Goal: Information Seeking & Learning: Learn about a topic

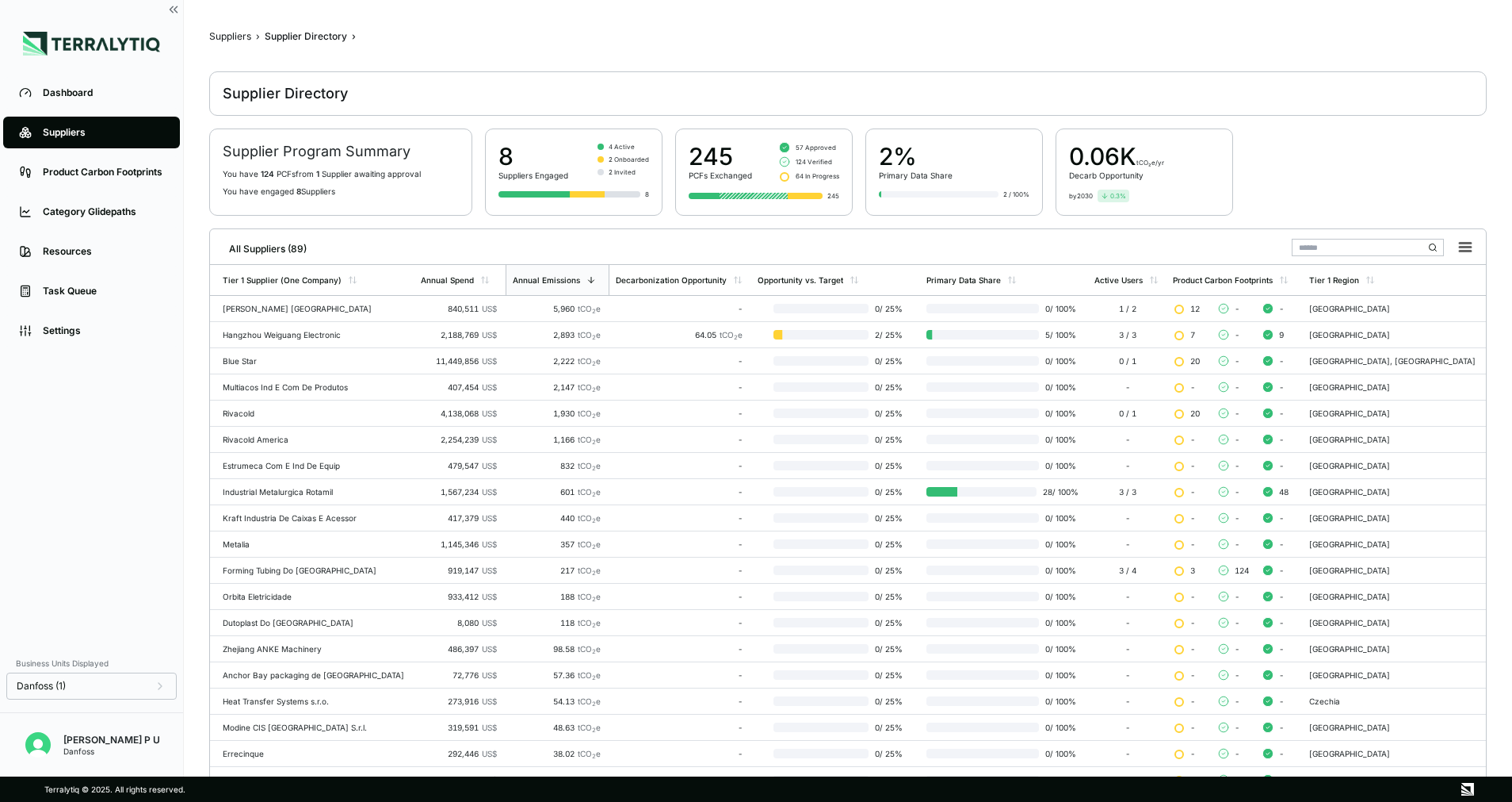
click at [505, 157] on div "8" at bounding box center [533, 156] width 70 height 29
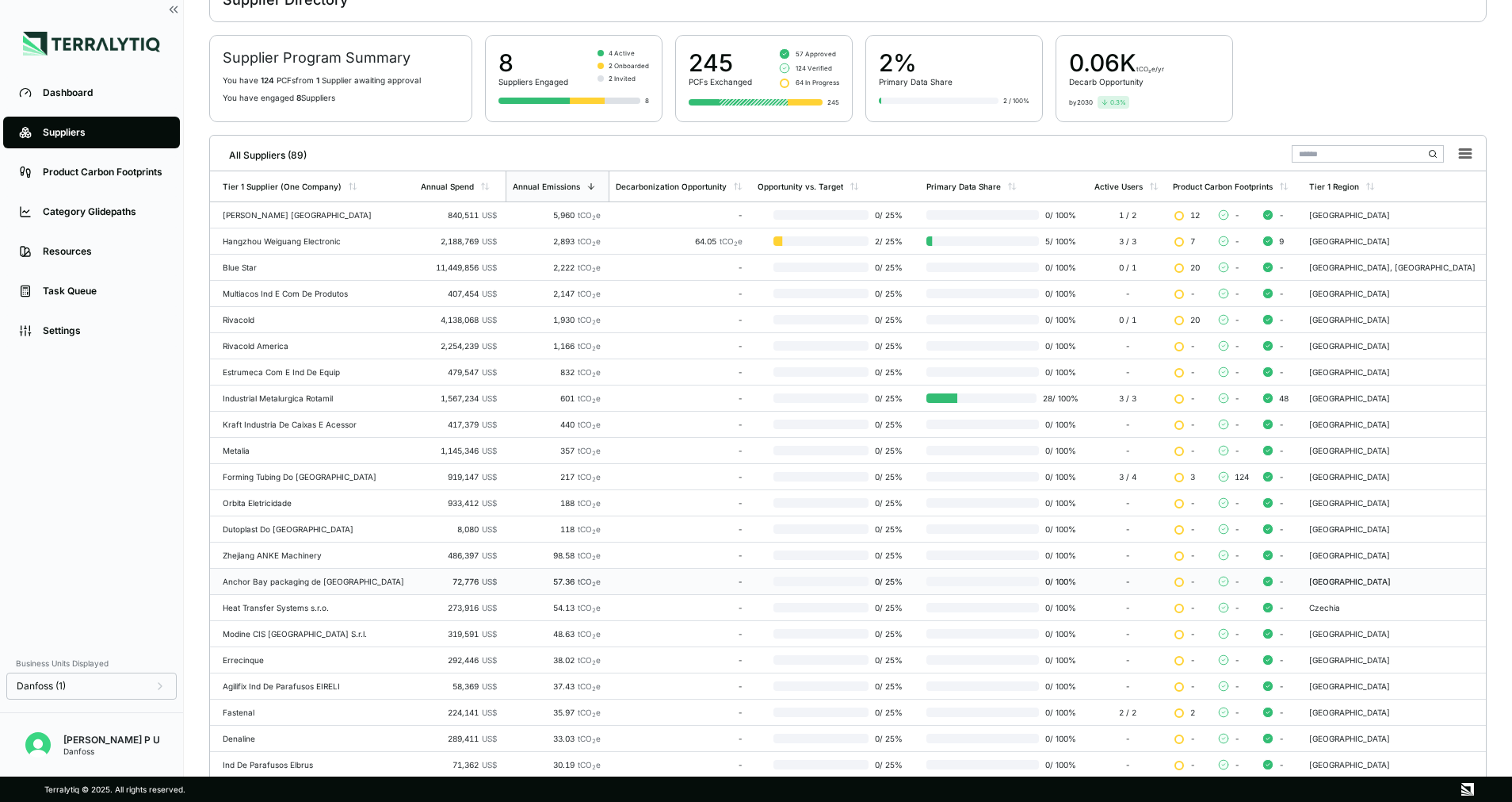
scroll to position [94, 0]
click at [1143, 184] on div "Active Users" at bounding box center [1119, 185] width 49 height 10
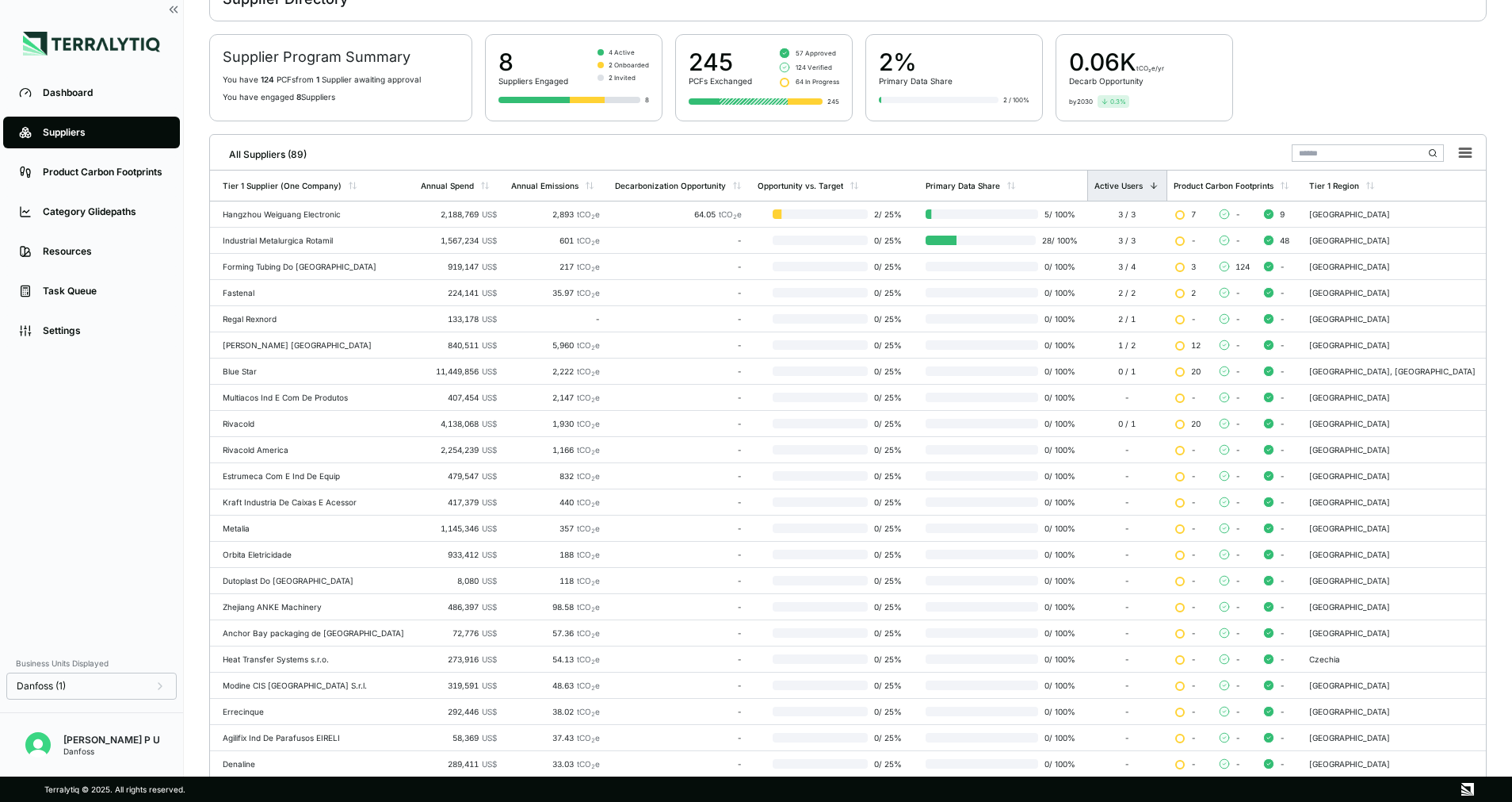
click at [1143, 184] on div "Active Users" at bounding box center [1119, 185] width 49 height 10
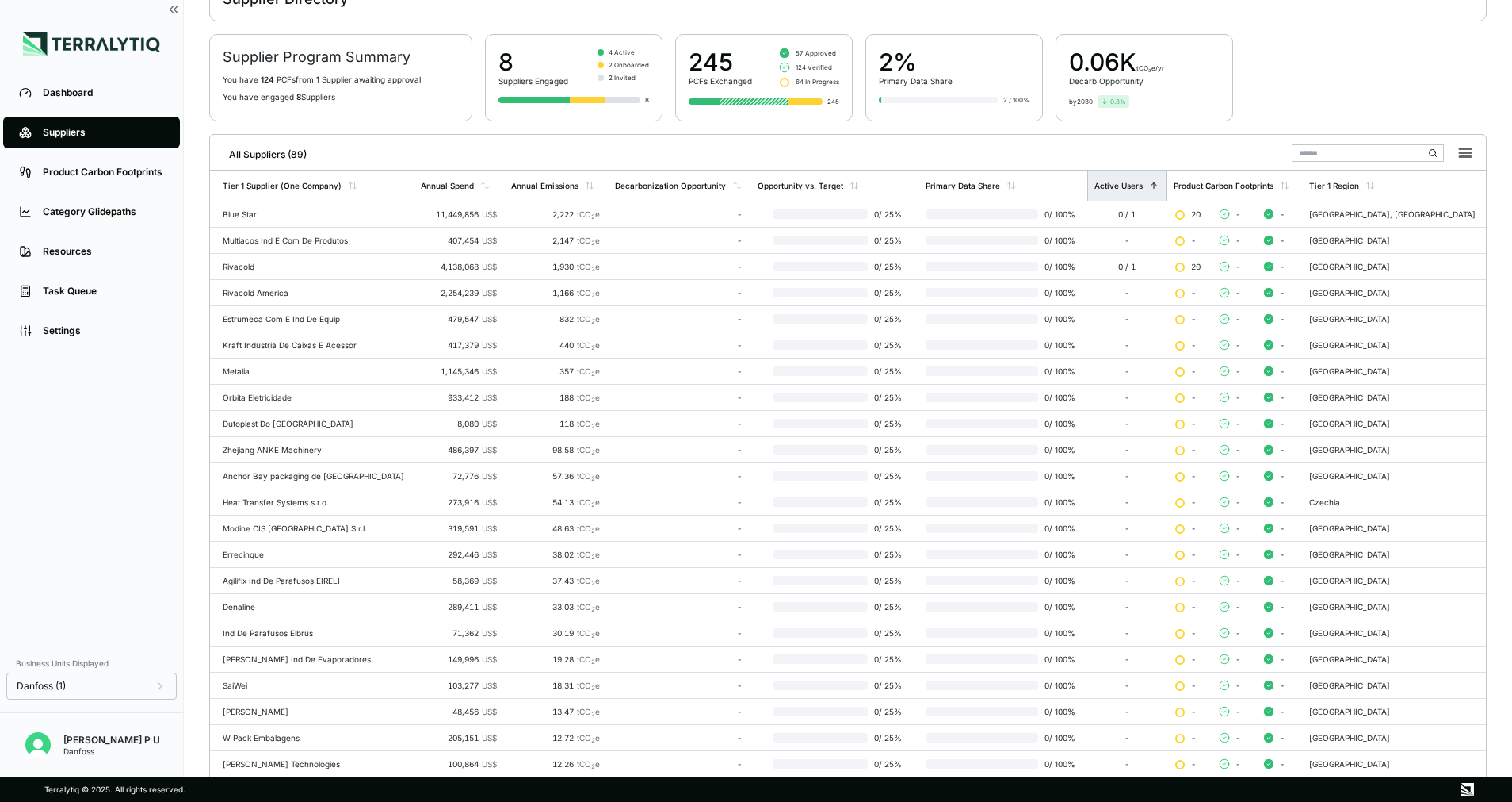
click at [1143, 184] on div "Active Users" at bounding box center [1119, 185] width 49 height 10
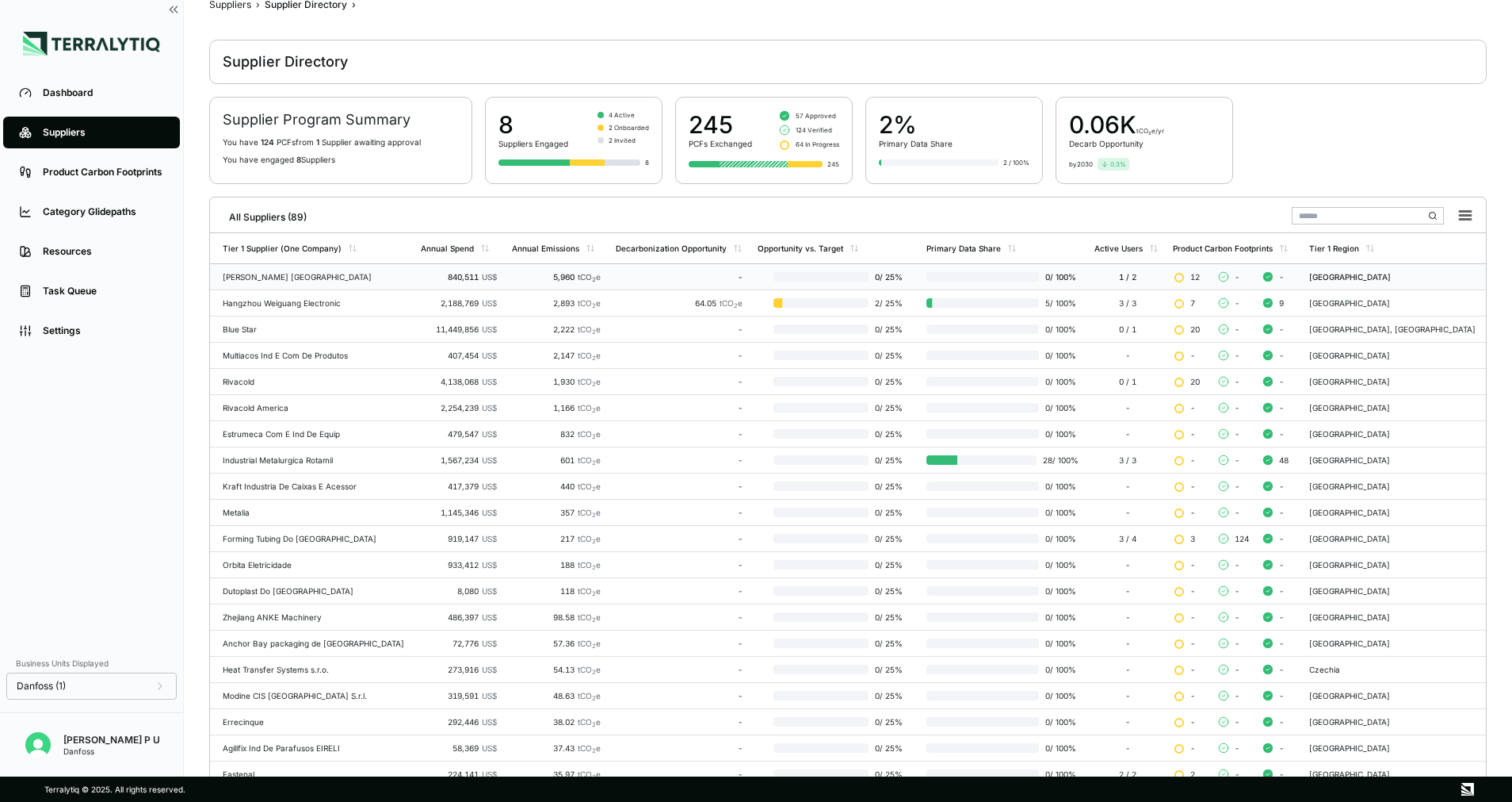
scroll to position [0, 0]
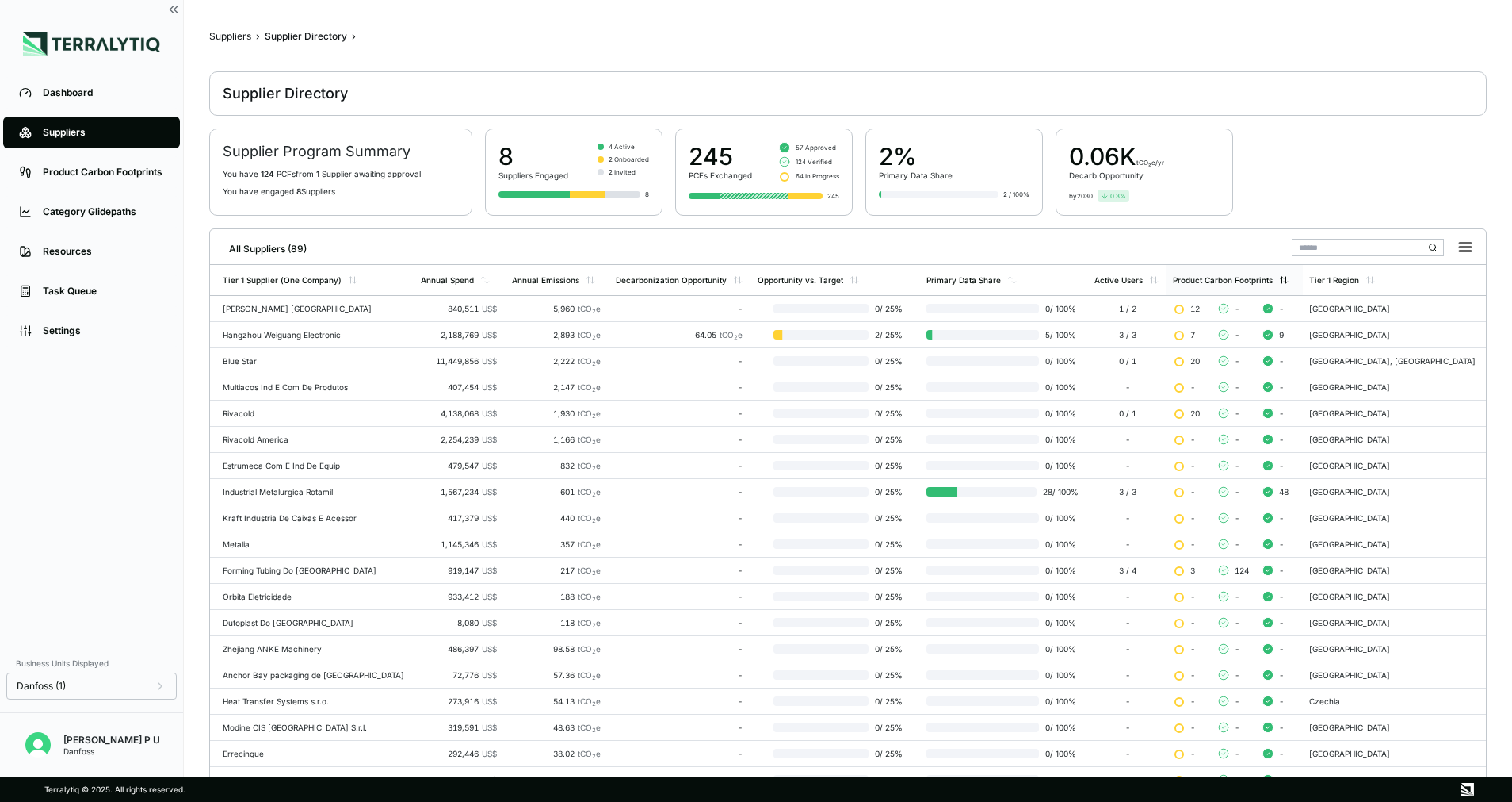
click at [1289, 281] on div "Product Carbon Footprints" at bounding box center [1230, 279] width 116 height 10
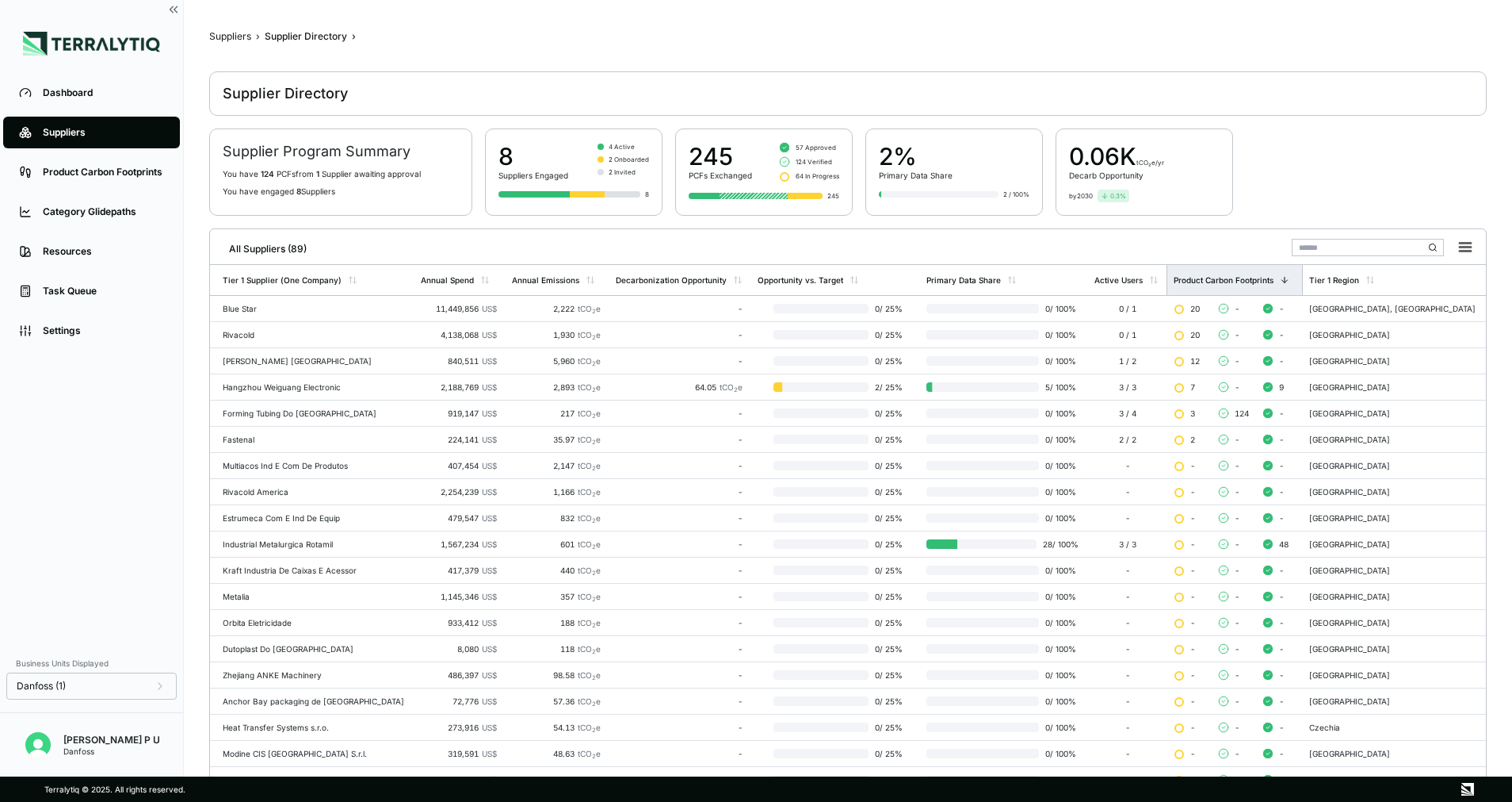
click at [1289, 281] on div "Product Carbon Footprints" at bounding box center [1231, 279] width 116 height 10
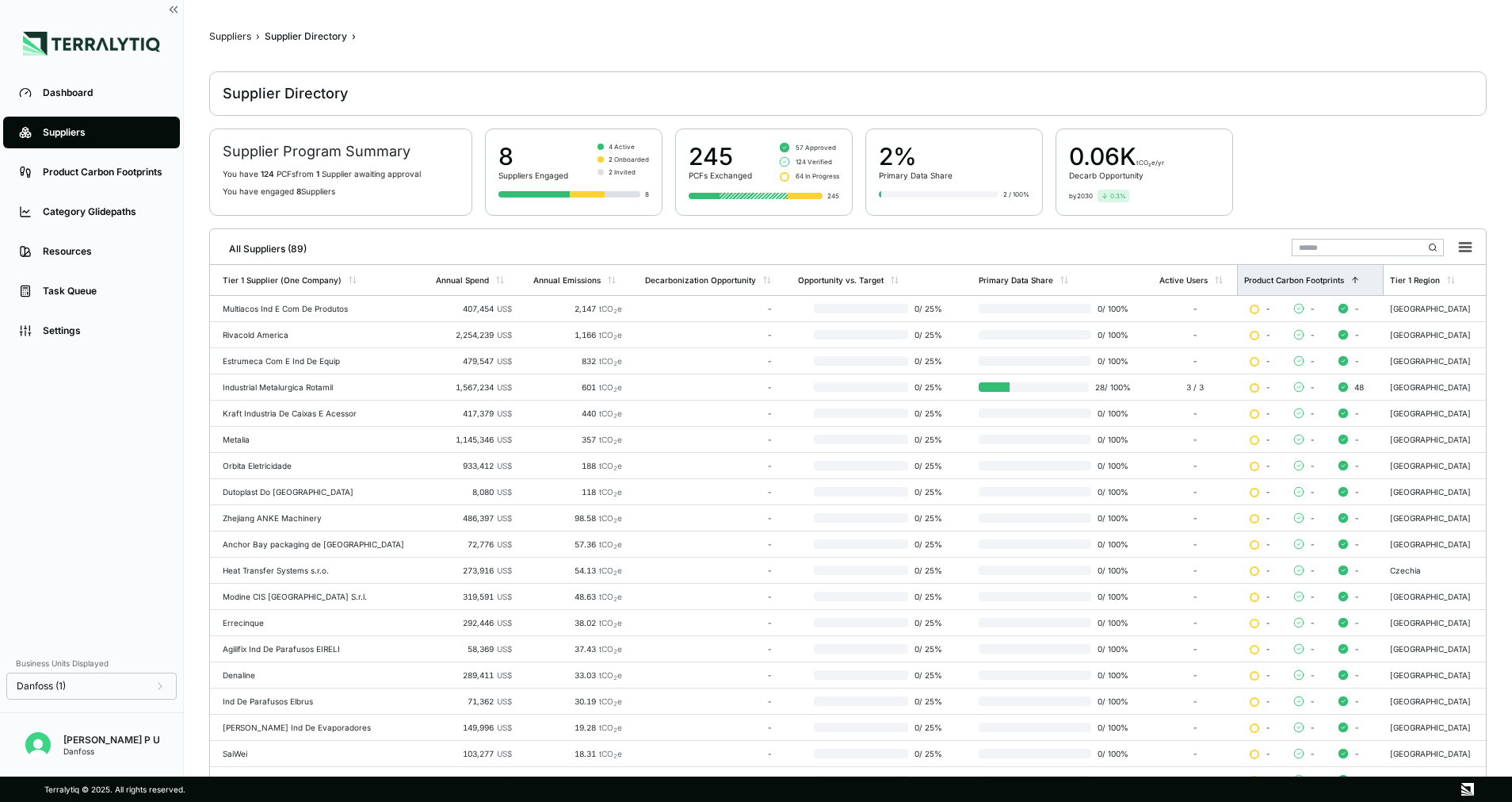
click at [1313, 277] on div "Product Carbon Footprints" at bounding box center [1294, 279] width 100 height 10
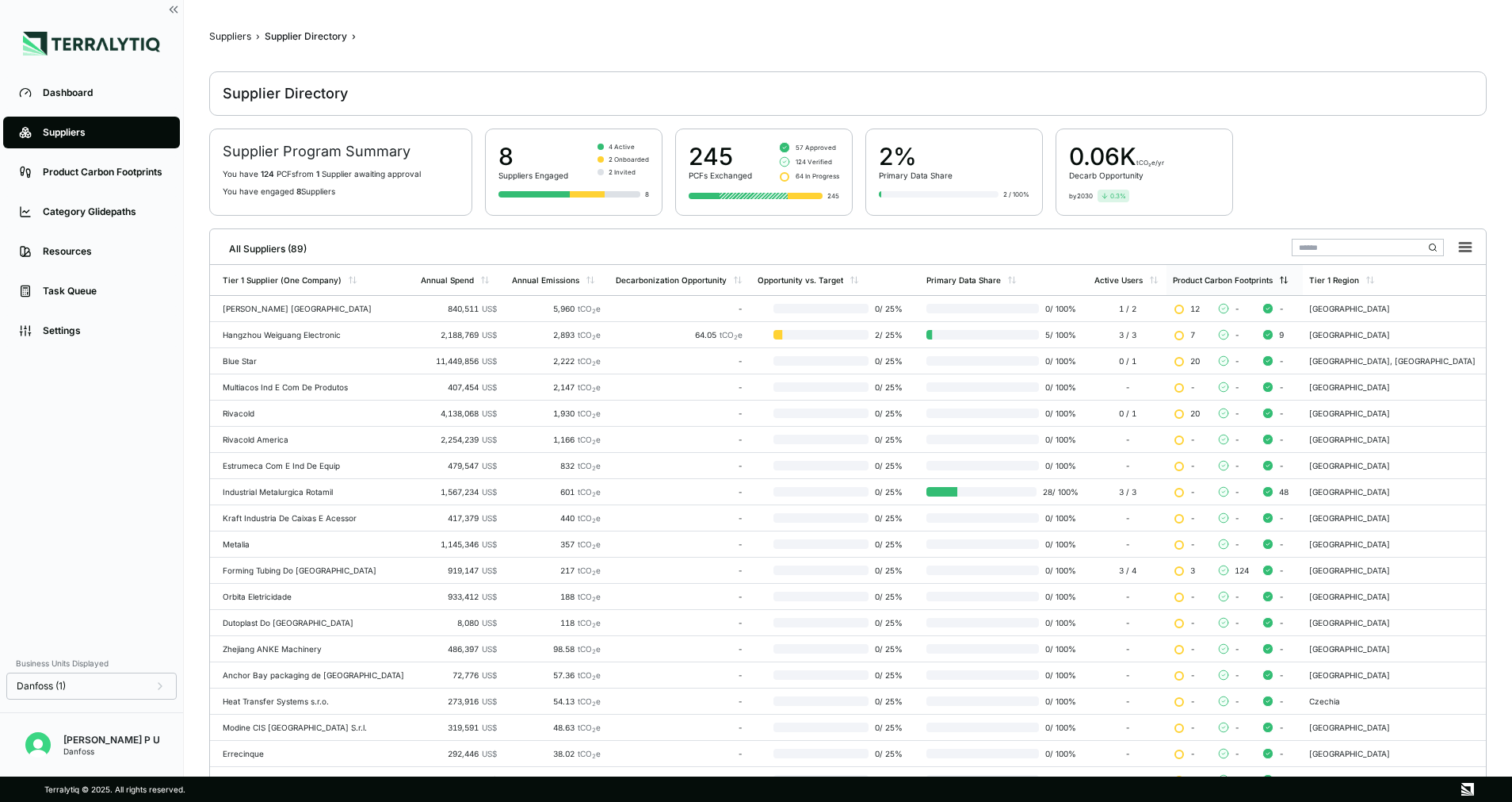
click at [1303, 283] on div "Product Carbon Footprints" at bounding box center [1235, 279] width 137 height 30
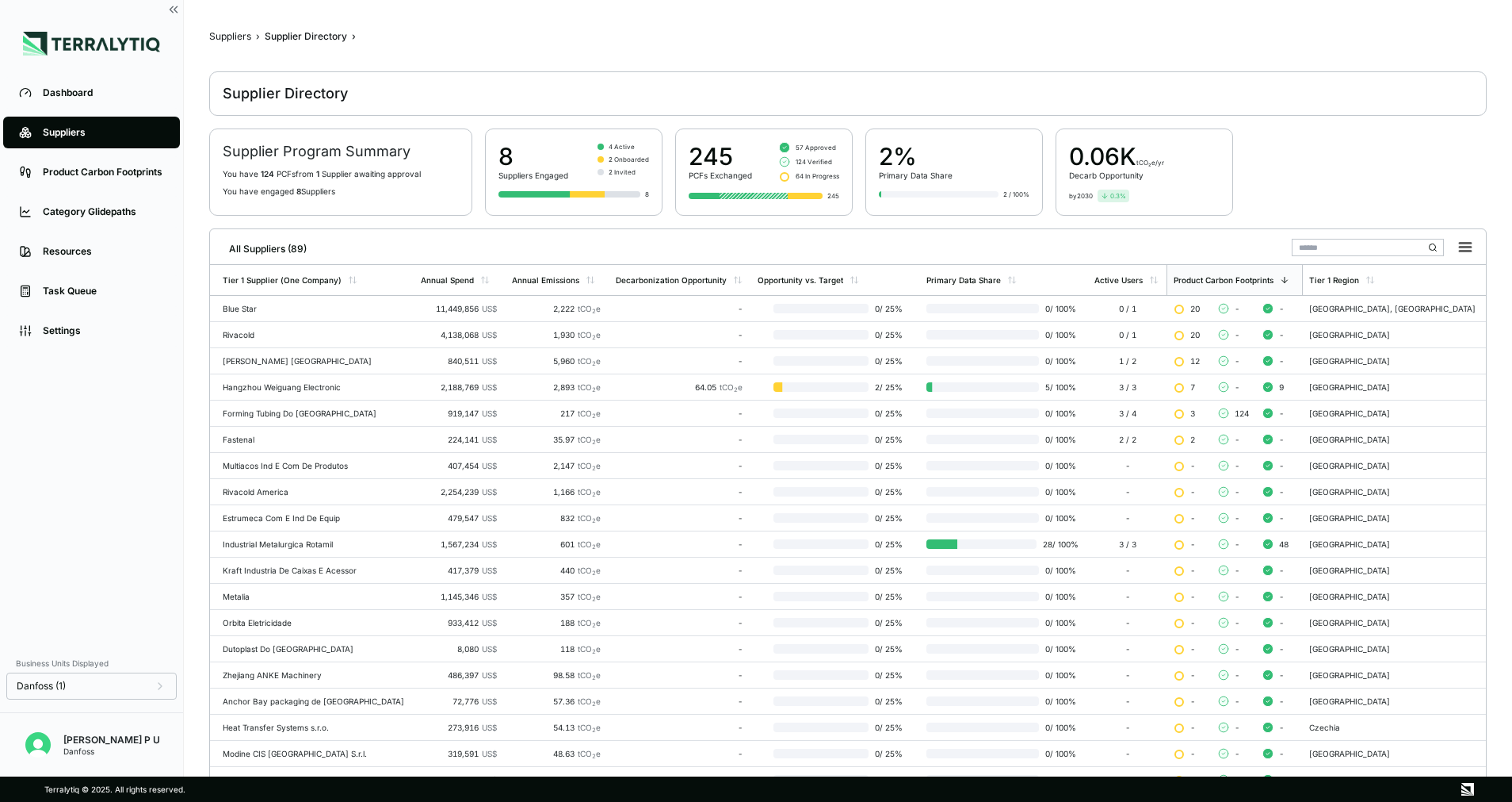
click at [330, 40] on div "Supplier Directory" at bounding box center [305, 37] width 83 height 13
click at [289, 37] on div "Supplier Directory" at bounding box center [305, 37] width 83 height 13
click at [522, 278] on div "Annual Emissions" at bounding box center [545, 279] width 67 height 10
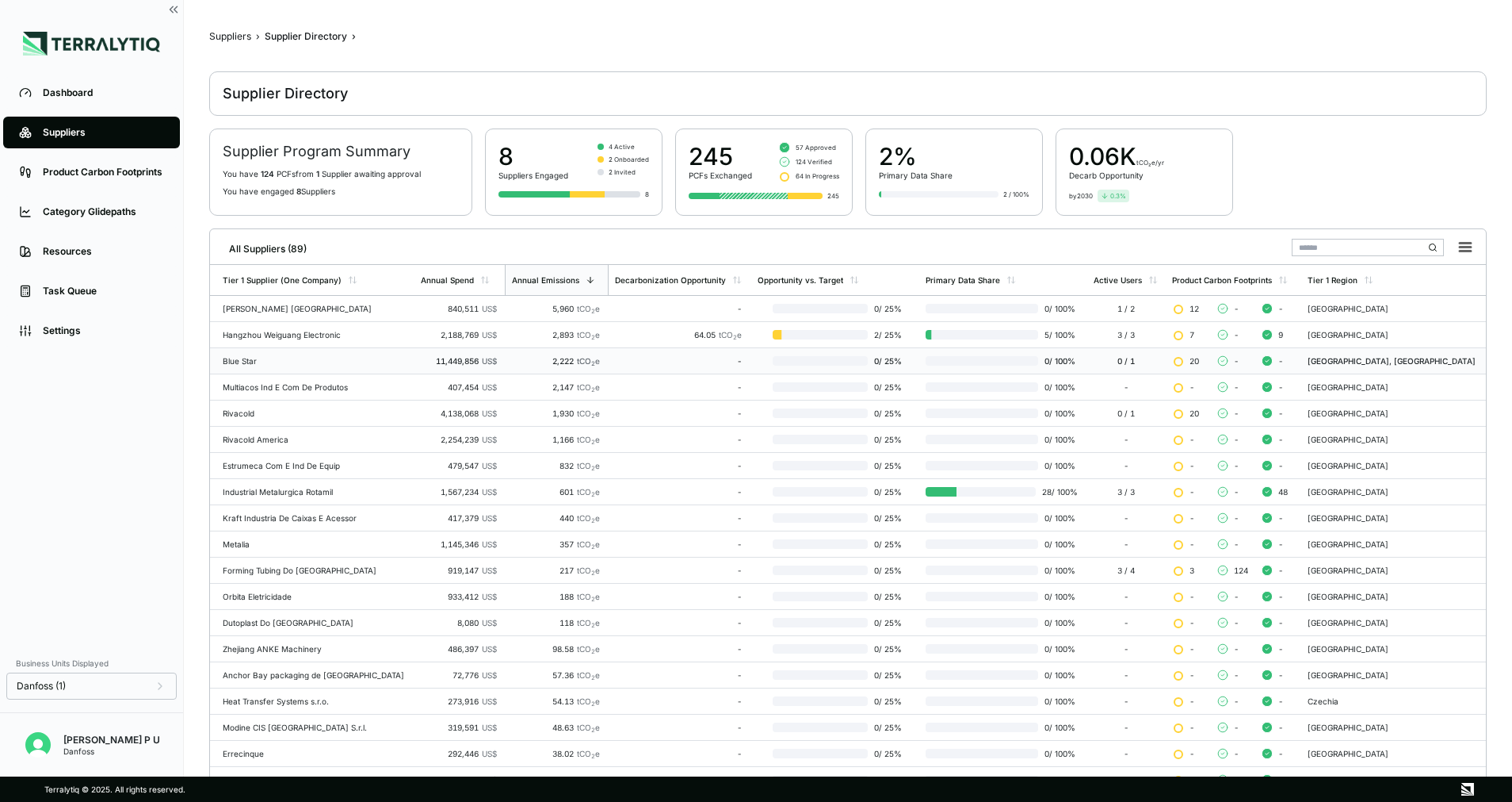
click at [430, 351] on td "11,449,856 US$" at bounding box center [460, 361] width 90 height 26
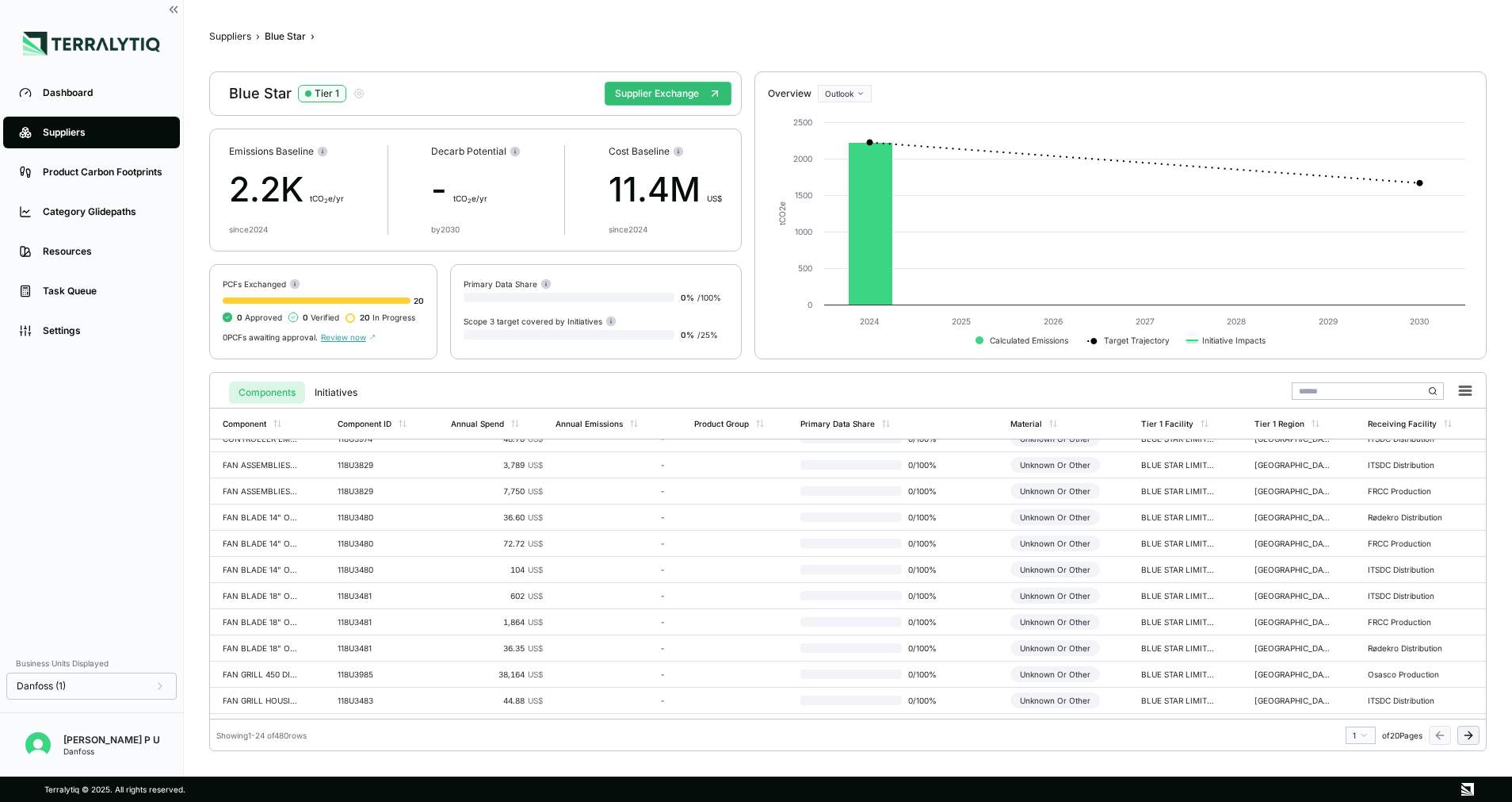
scroll to position [349, 0]
click at [517, 491] on div "72.72 US$" at bounding box center [497, 495] width 92 height 10
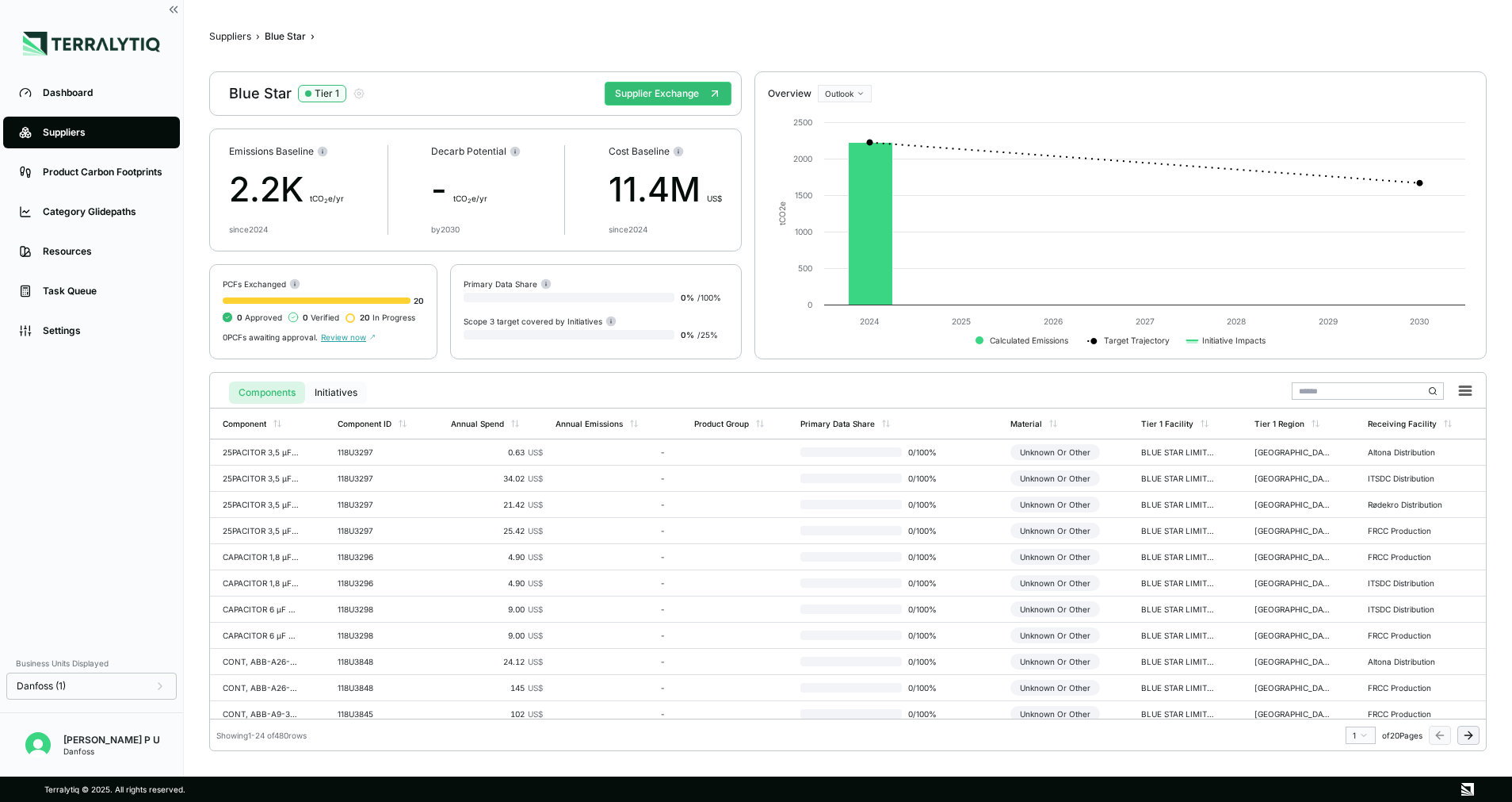
click at [356, 391] on button "Initiatives" at bounding box center [336, 392] width 62 height 23
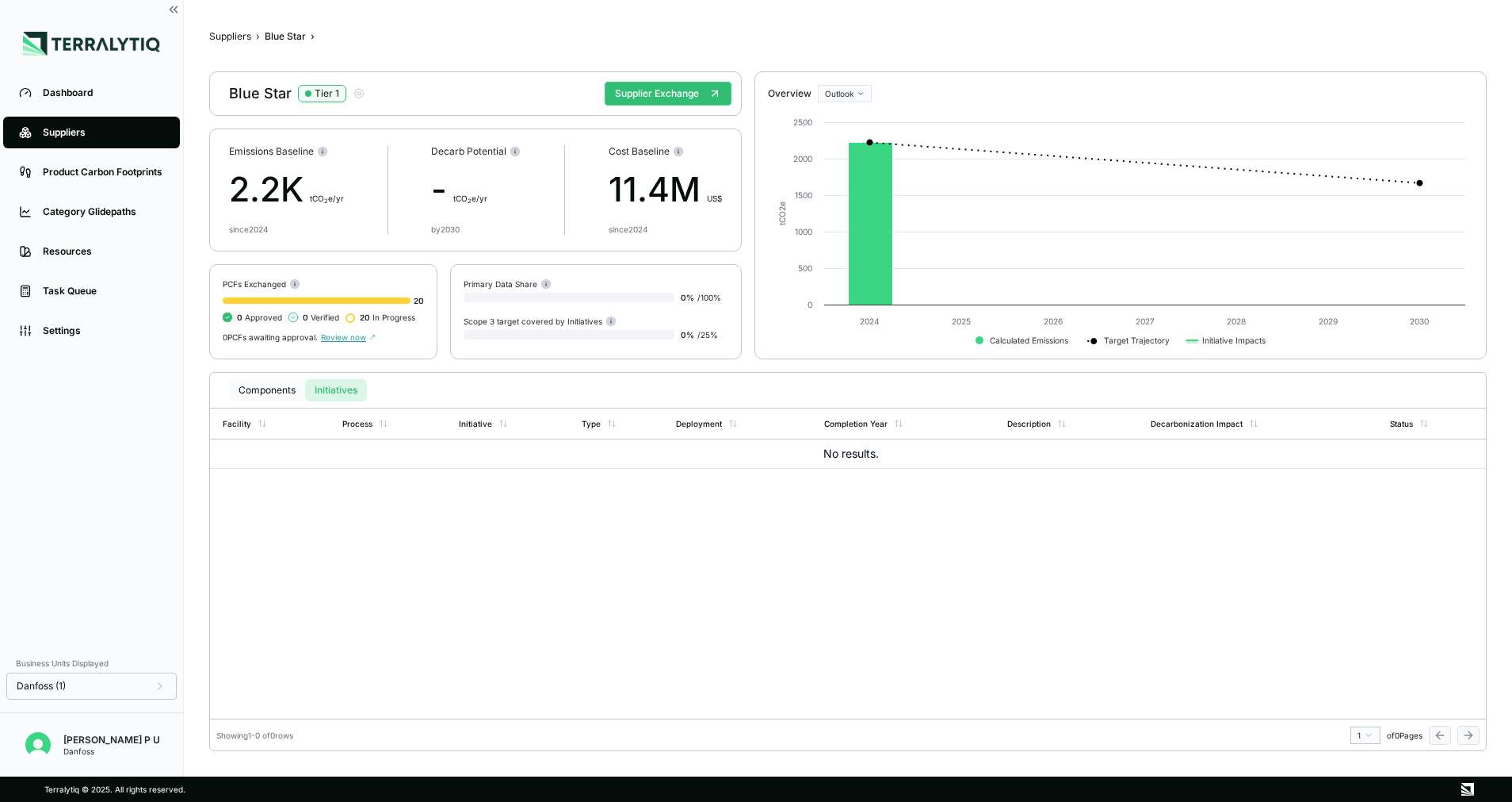
click at [251, 391] on button "Components" at bounding box center [267, 391] width 77 height 23
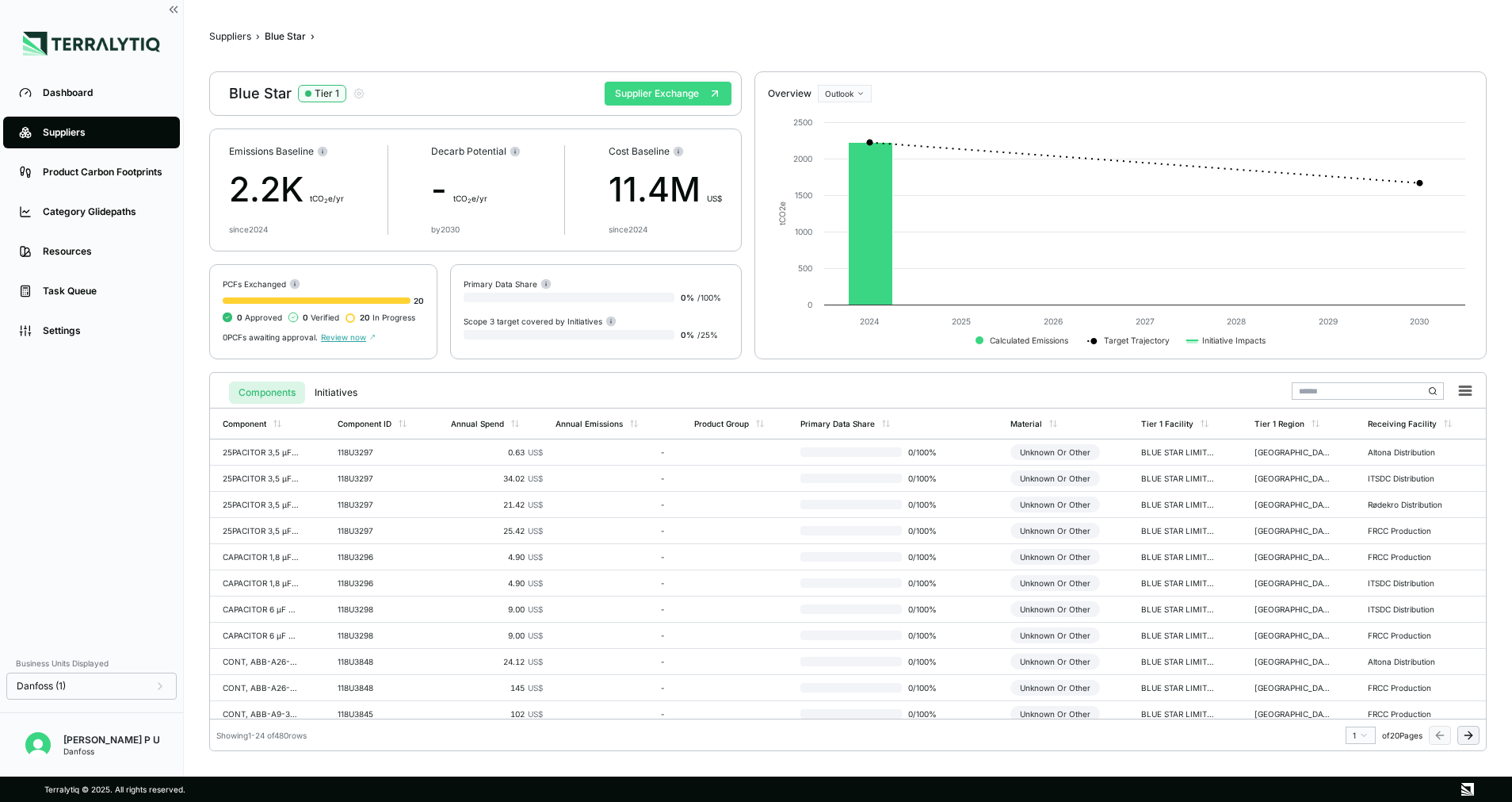
click at [670, 94] on button "Supplier Exchange" at bounding box center [669, 93] width 127 height 23
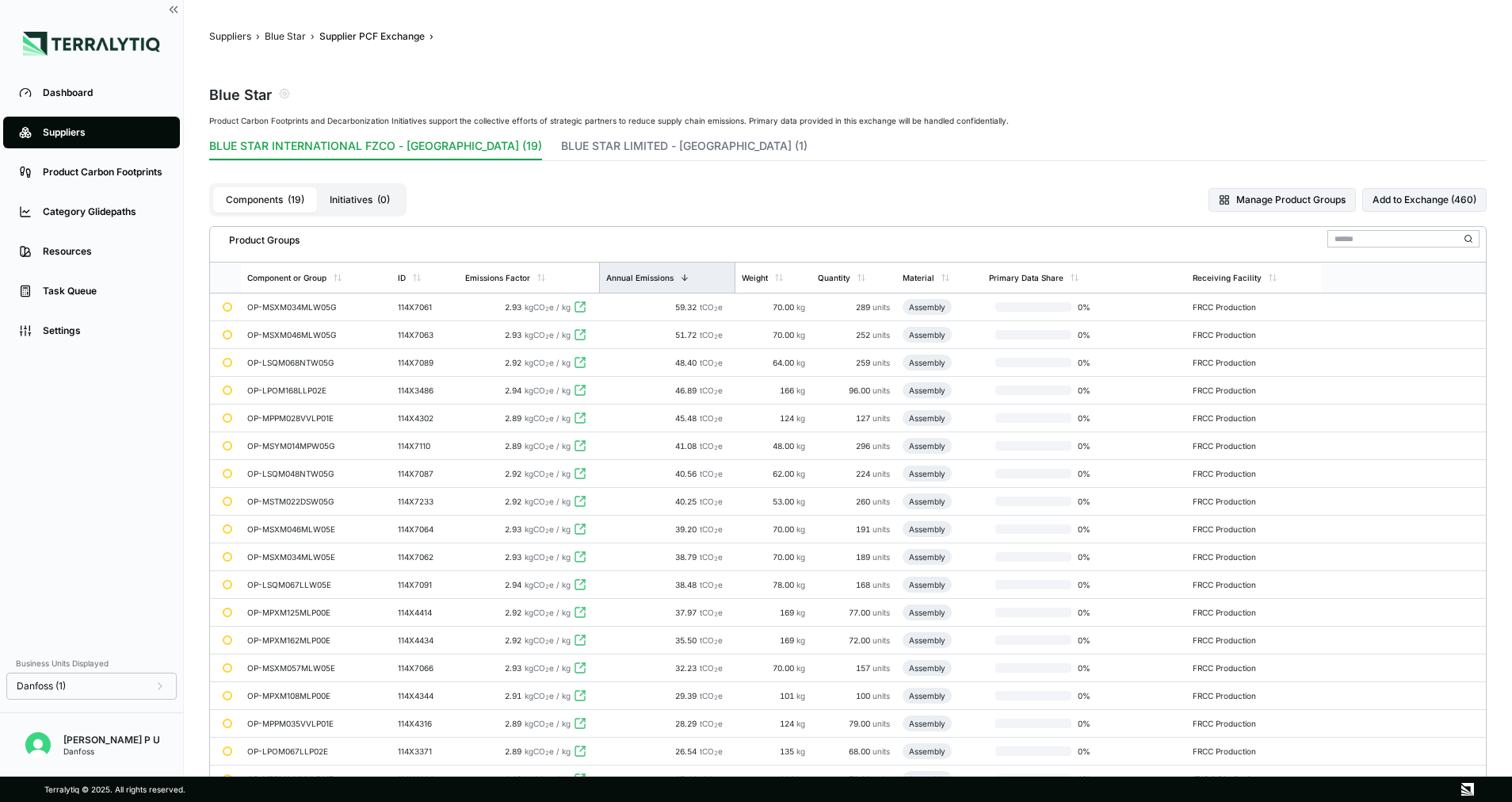
click at [679, 278] on div "Annual Emissions" at bounding box center [648, 277] width 83 height 10
click at [663, 278] on div "Annual Emissions" at bounding box center [639, 277] width 67 height 10
click at [756, 306] on div "70.00 kg" at bounding box center [773, 306] width 63 height 10
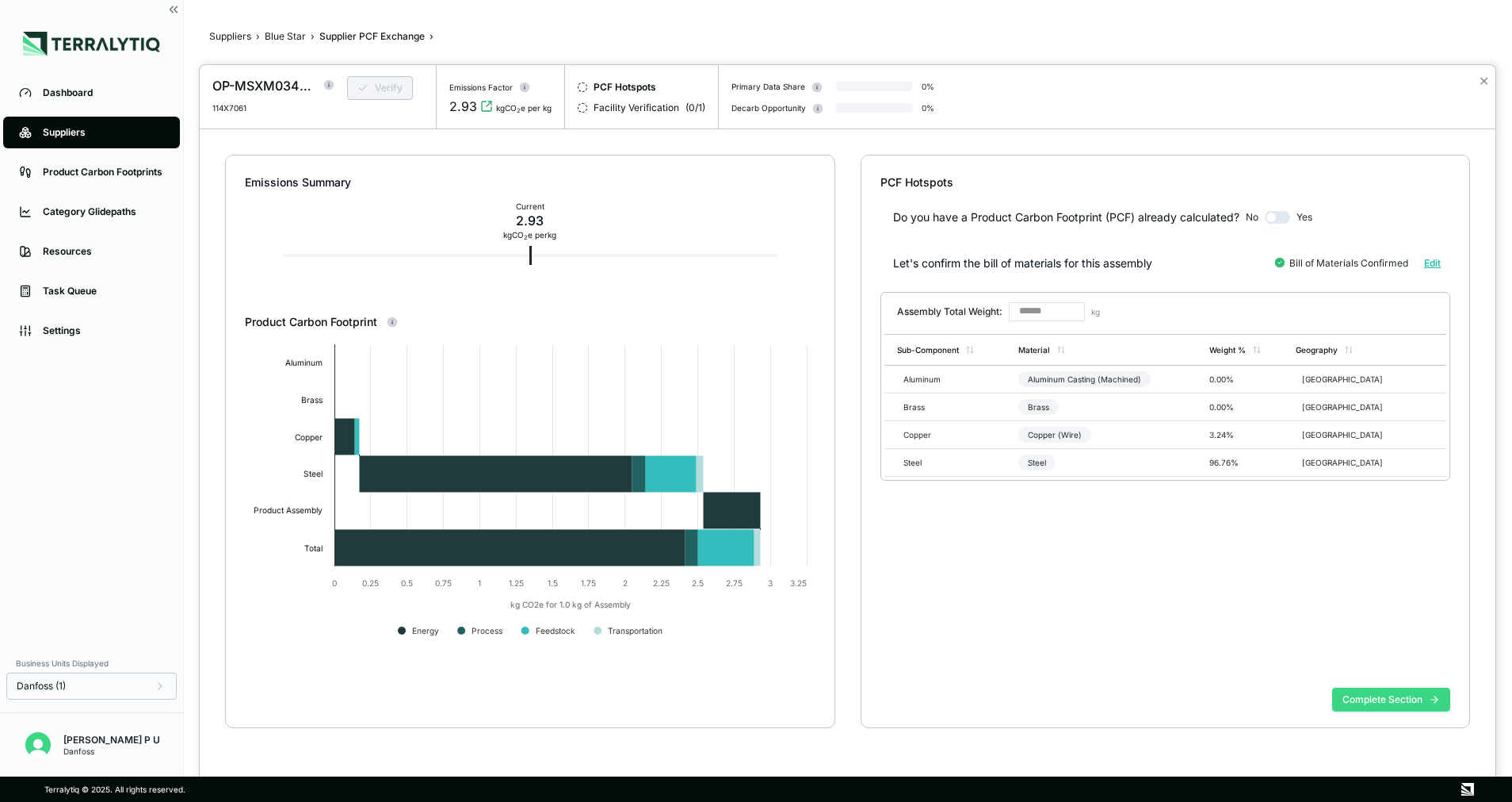
click at [1404, 705] on button "Complete Section" at bounding box center [1391, 698] width 118 height 23
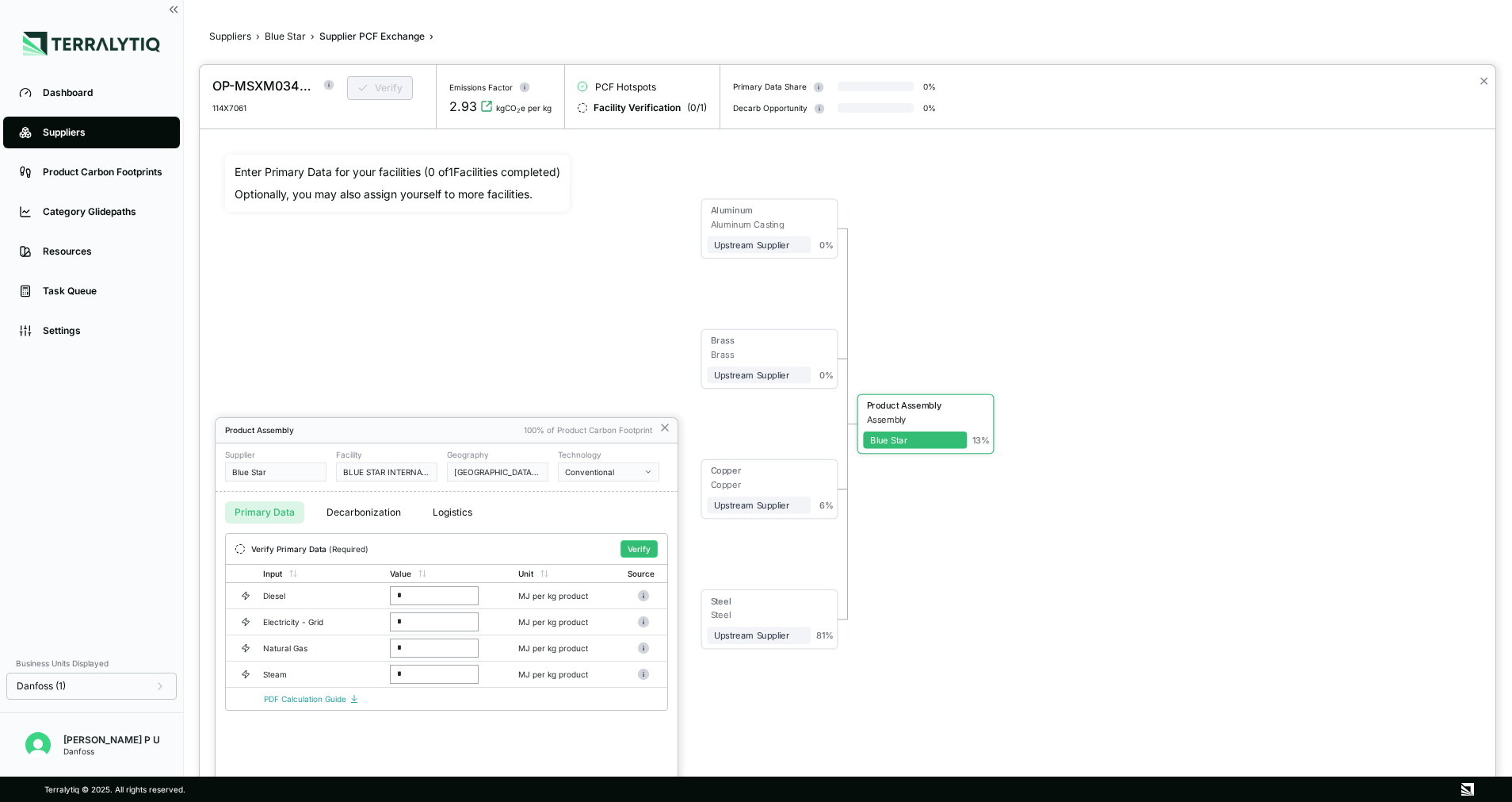
click at [237, 38] on div at bounding box center [756, 401] width 1512 height 802
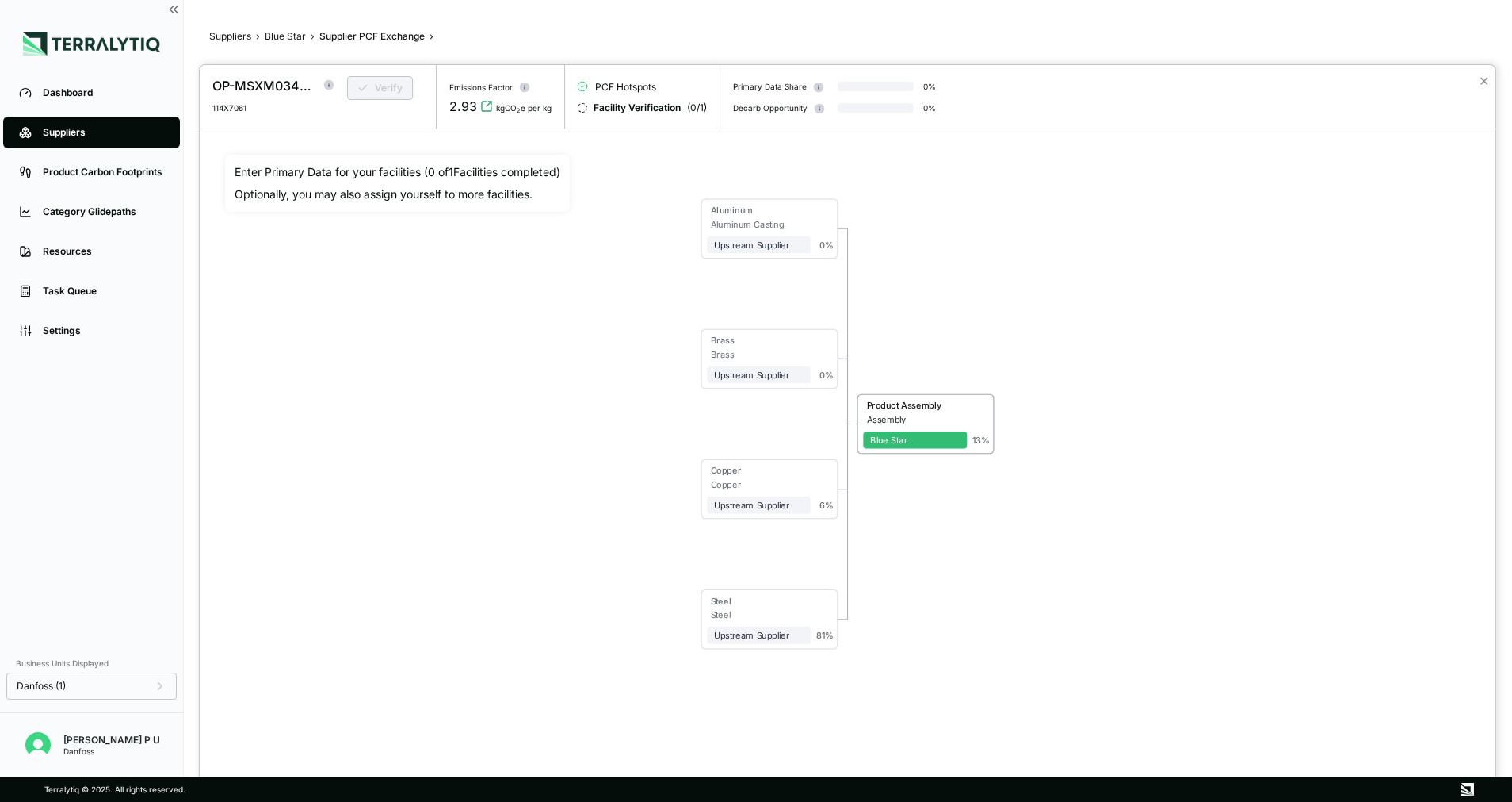
click at [237, 38] on div at bounding box center [756, 401] width 1512 height 802
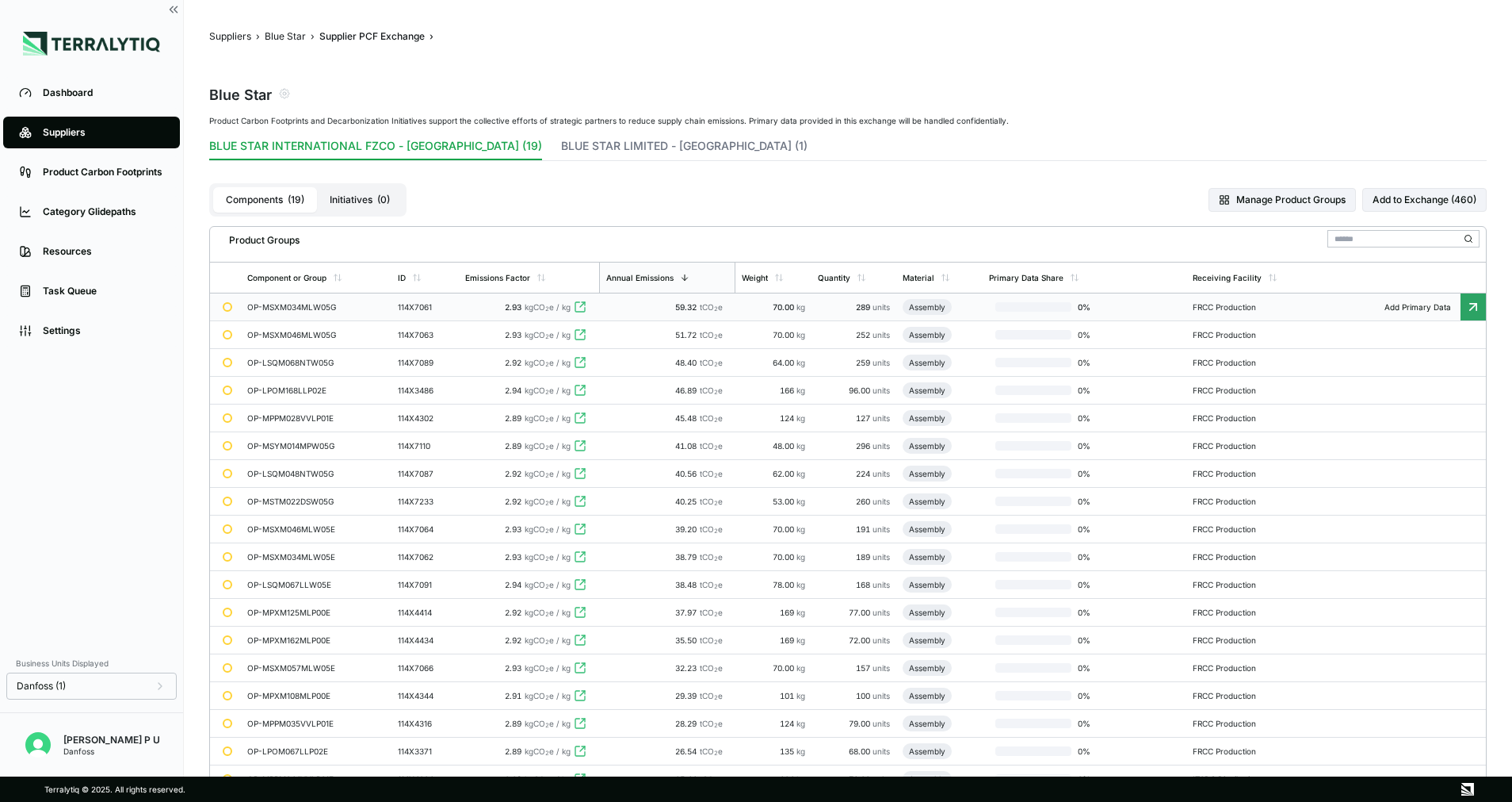
click at [736, 312] on td "59.32 tCO 2 e" at bounding box center [667, 307] width 137 height 28
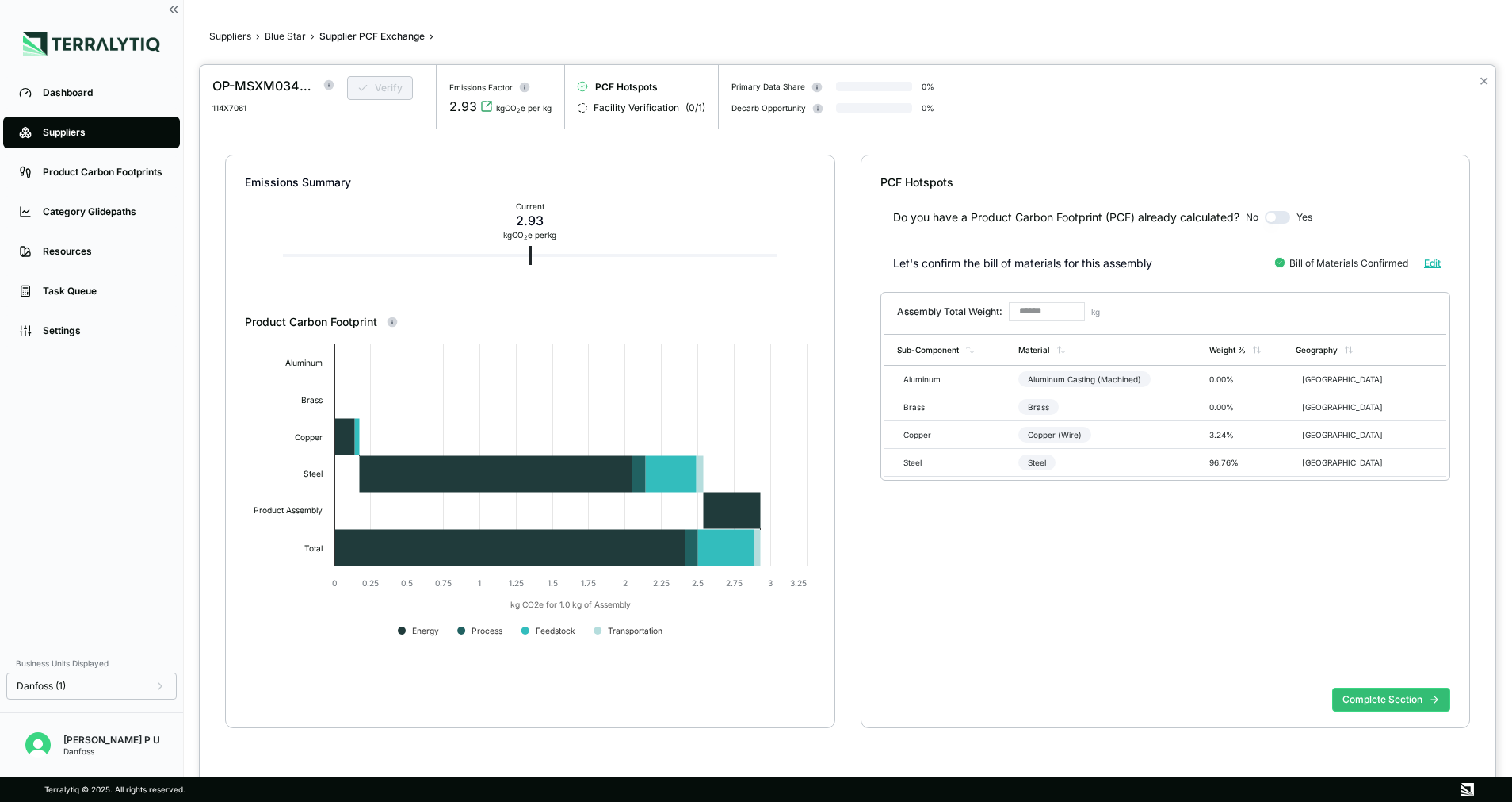
click at [237, 36] on div at bounding box center [756, 401] width 1512 height 802
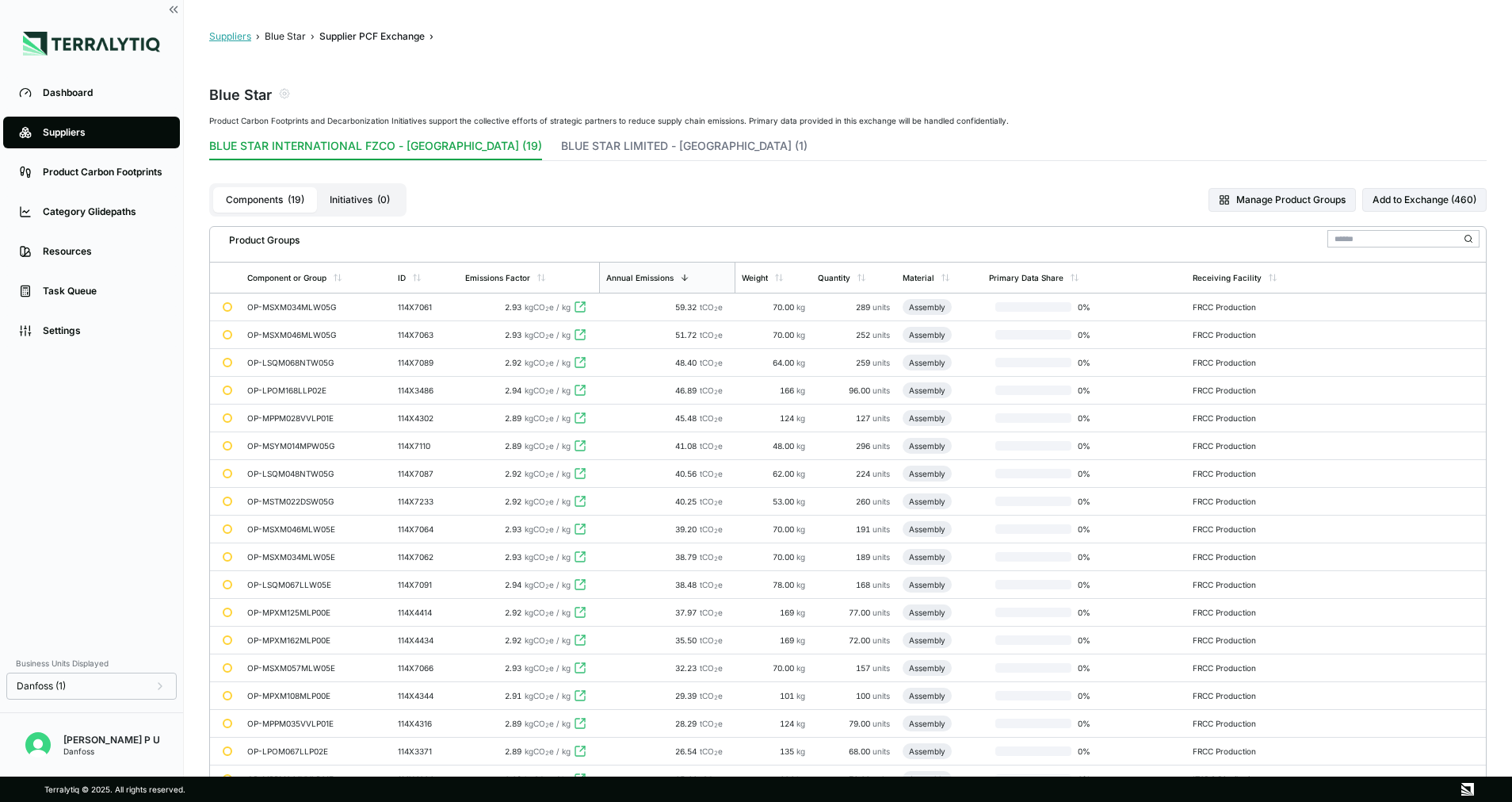
click at [229, 34] on button "Suppliers" at bounding box center [230, 37] width 42 height 13
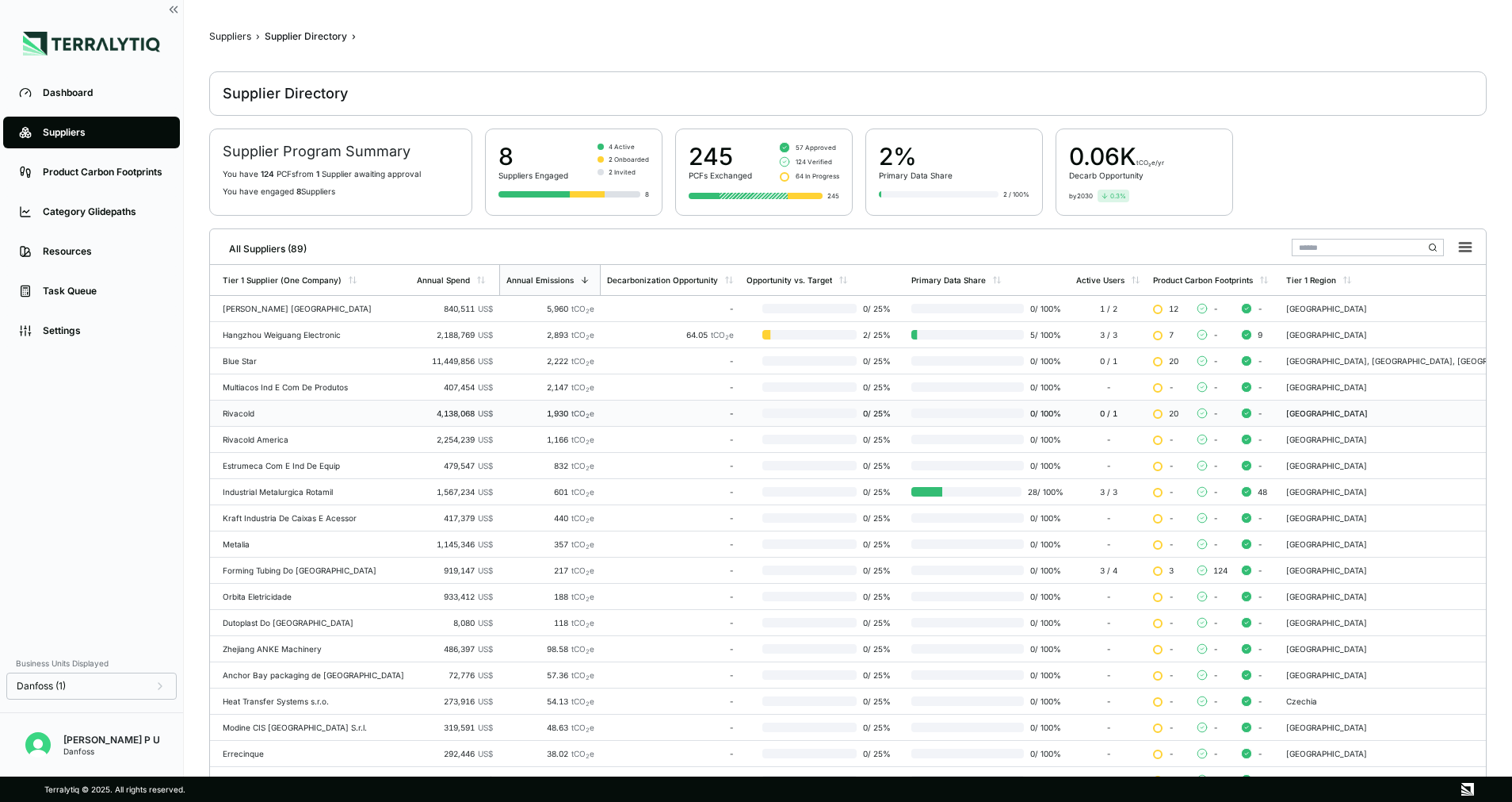
click at [276, 407] on td "Rivacold" at bounding box center [310, 413] width 201 height 26
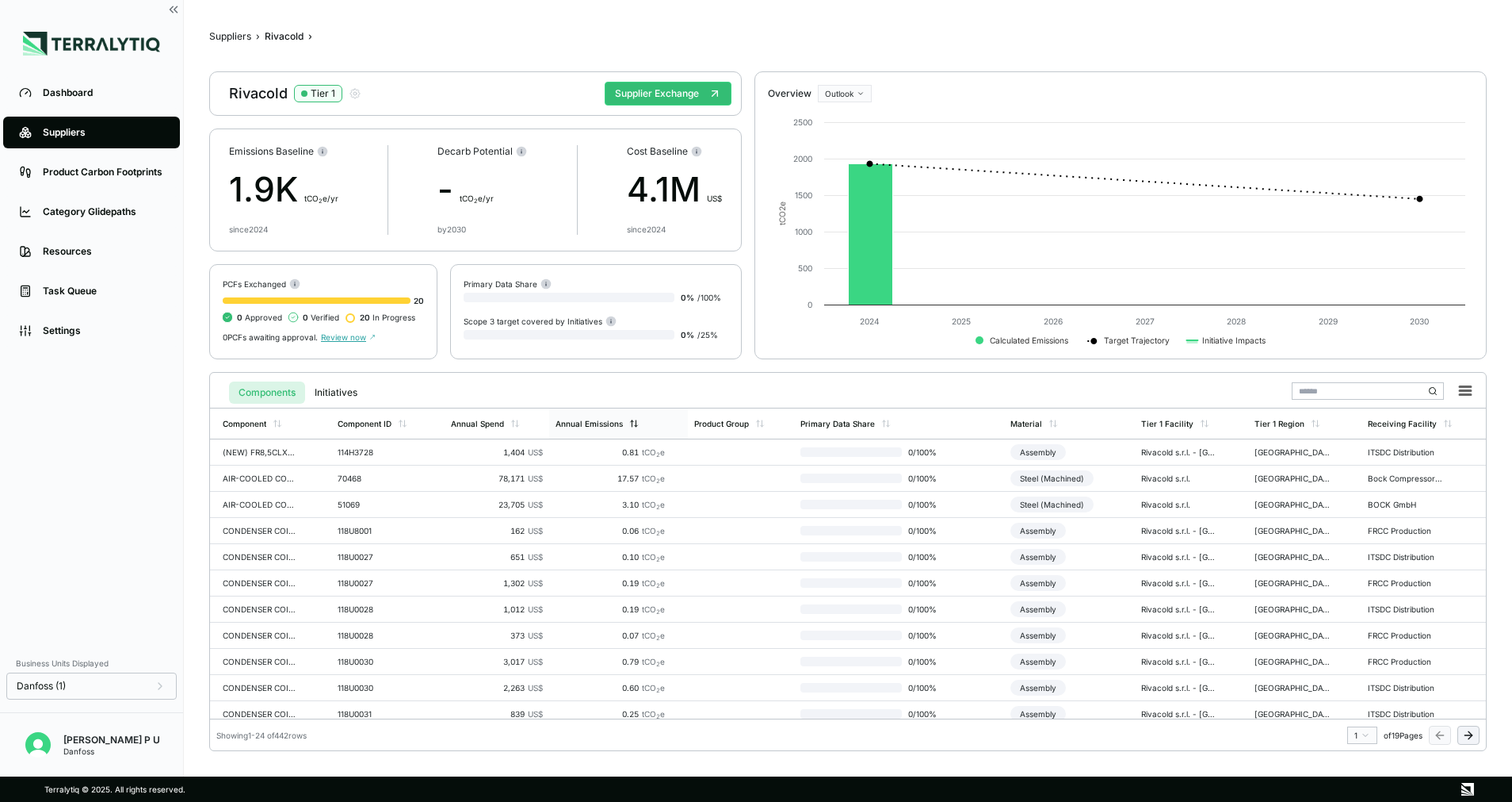
click at [587, 423] on div "Annual Emissions" at bounding box center [589, 423] width 67 height 10
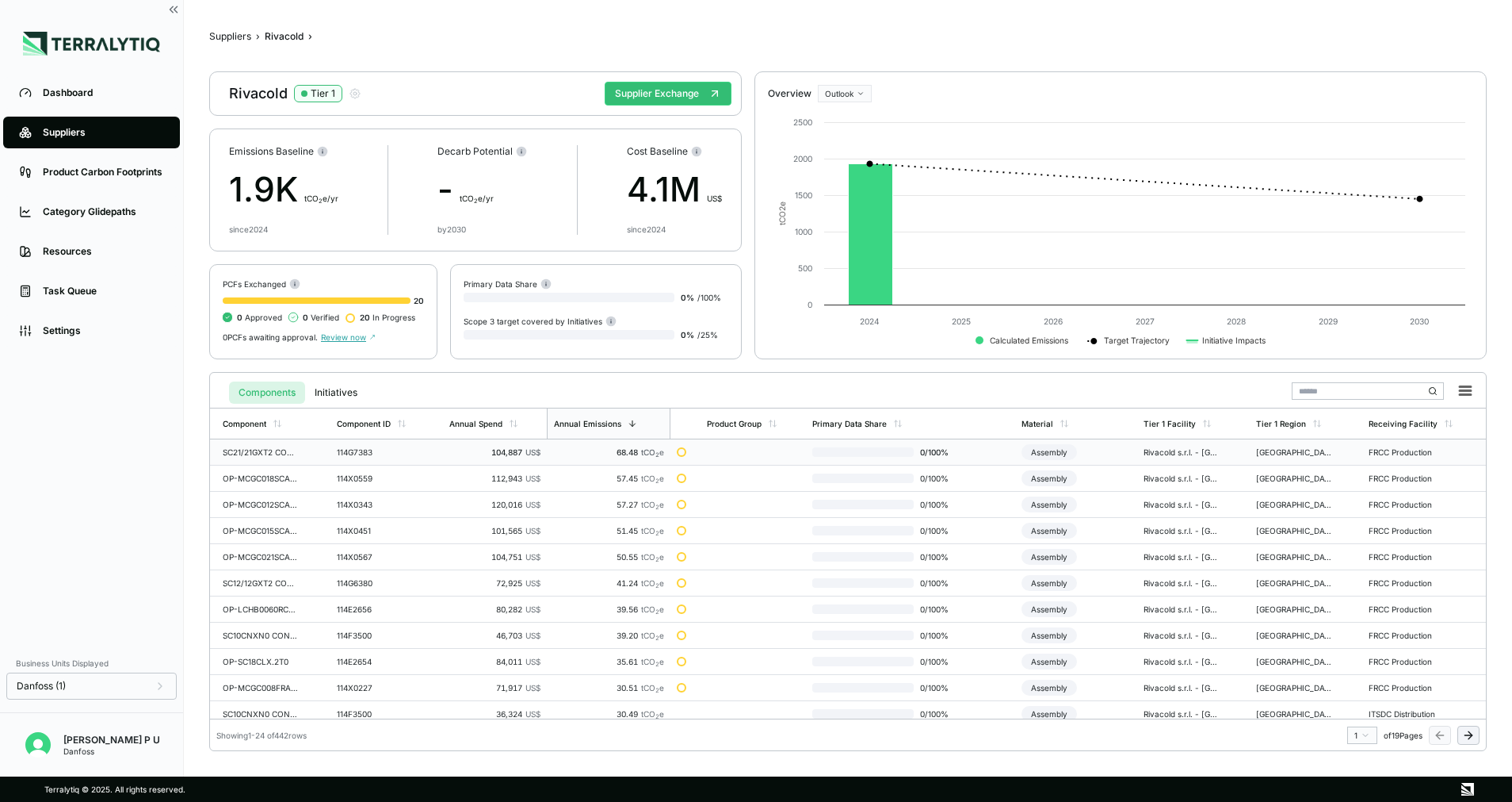
click at [585, 454] on div "68.48 tCO 2 e" at bounding box center [609, 451] width 111 height 10
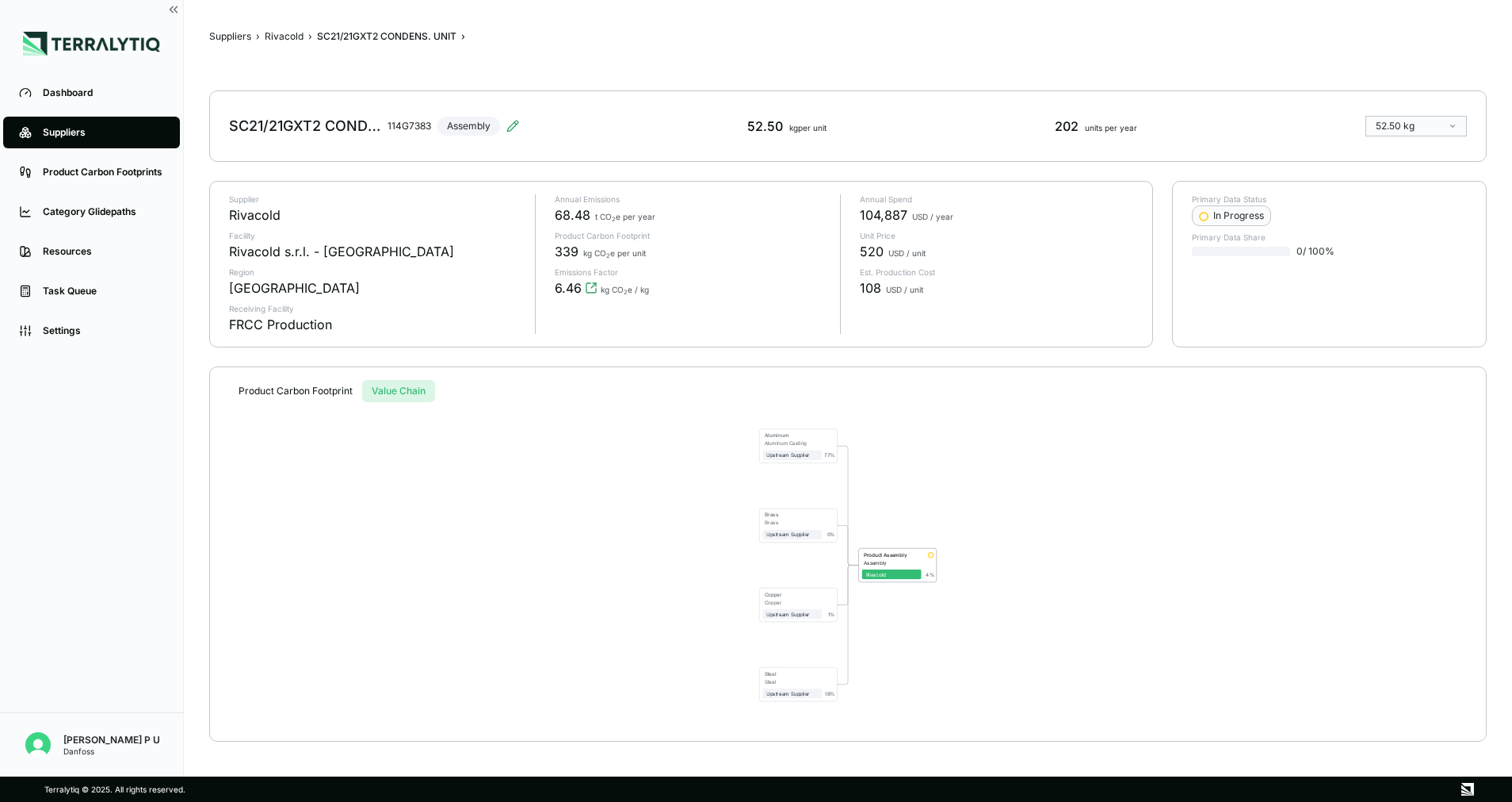
click at [410, 396] on button "Value Chain" at bounding box center [399, 391] width 73 height 23
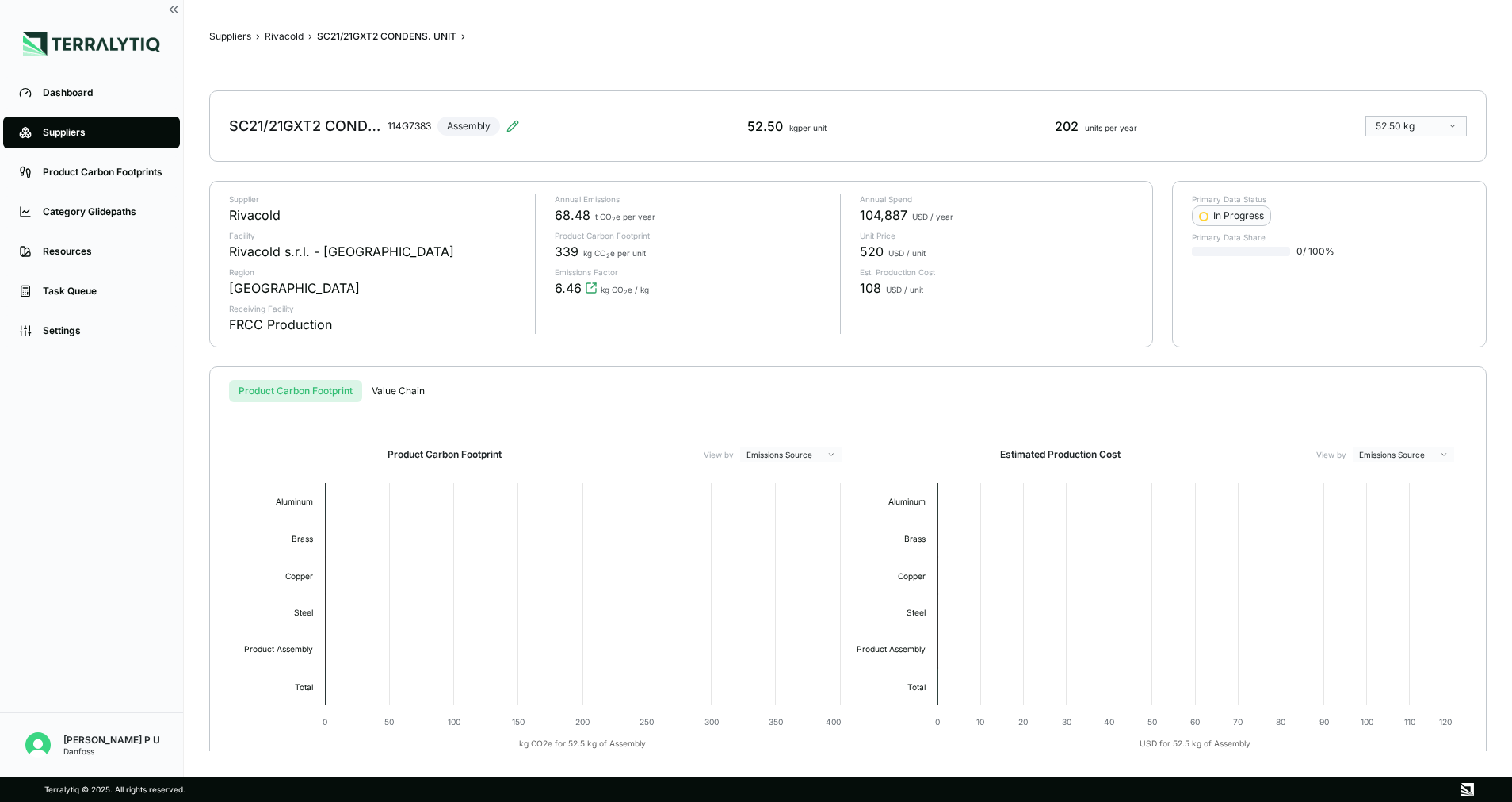
click at [322, 387] on button "Product Carbon Footprint" at bounding box center [295, 391] width 133 height 23
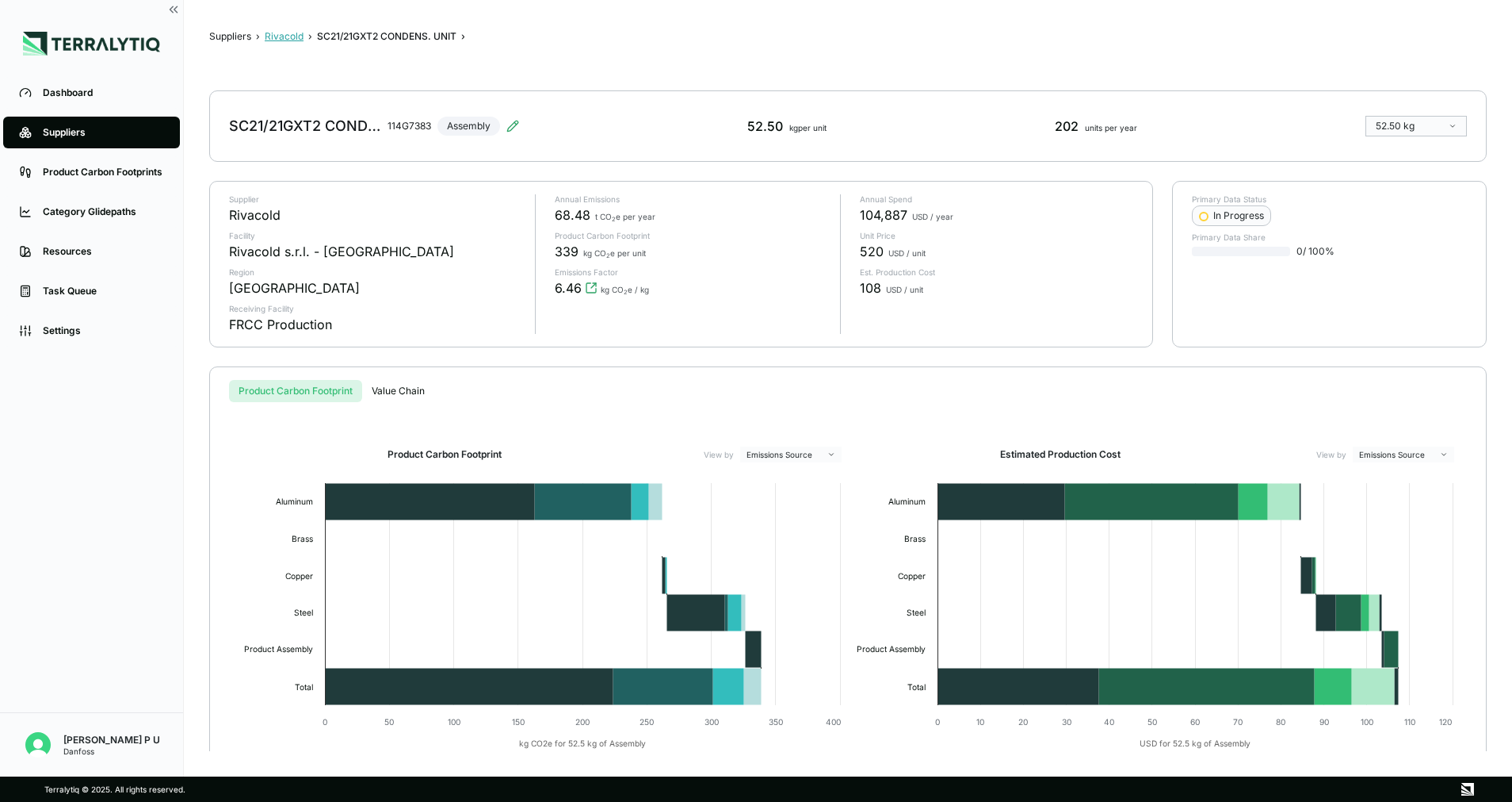
click at [278, 32] on button "Rivacold" at bounding box center [283, 37] width 39 height 13
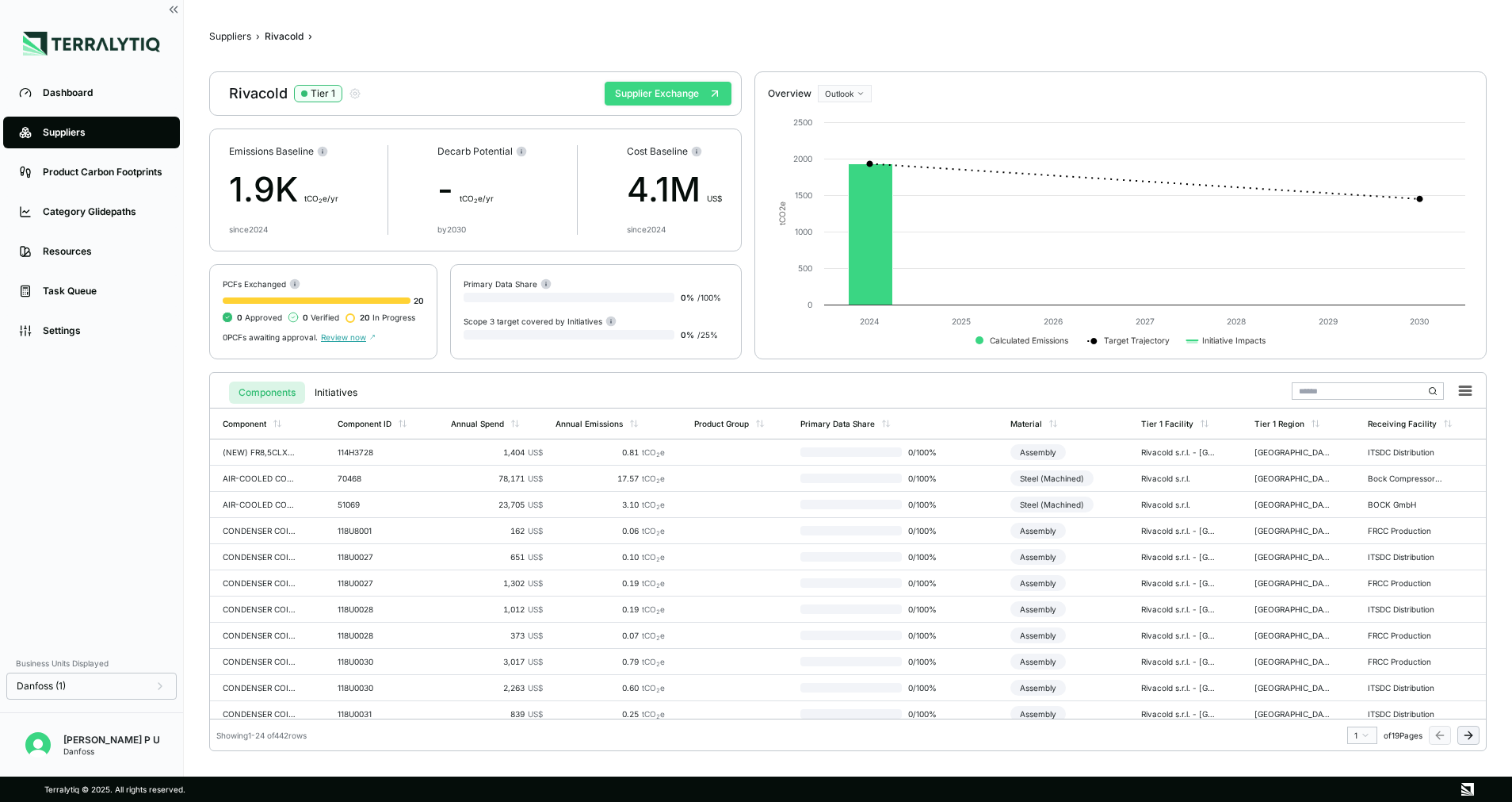
click at [648, 93] on button "Supplier Exchange" at bounding box center [669, 93] width 127 height 23
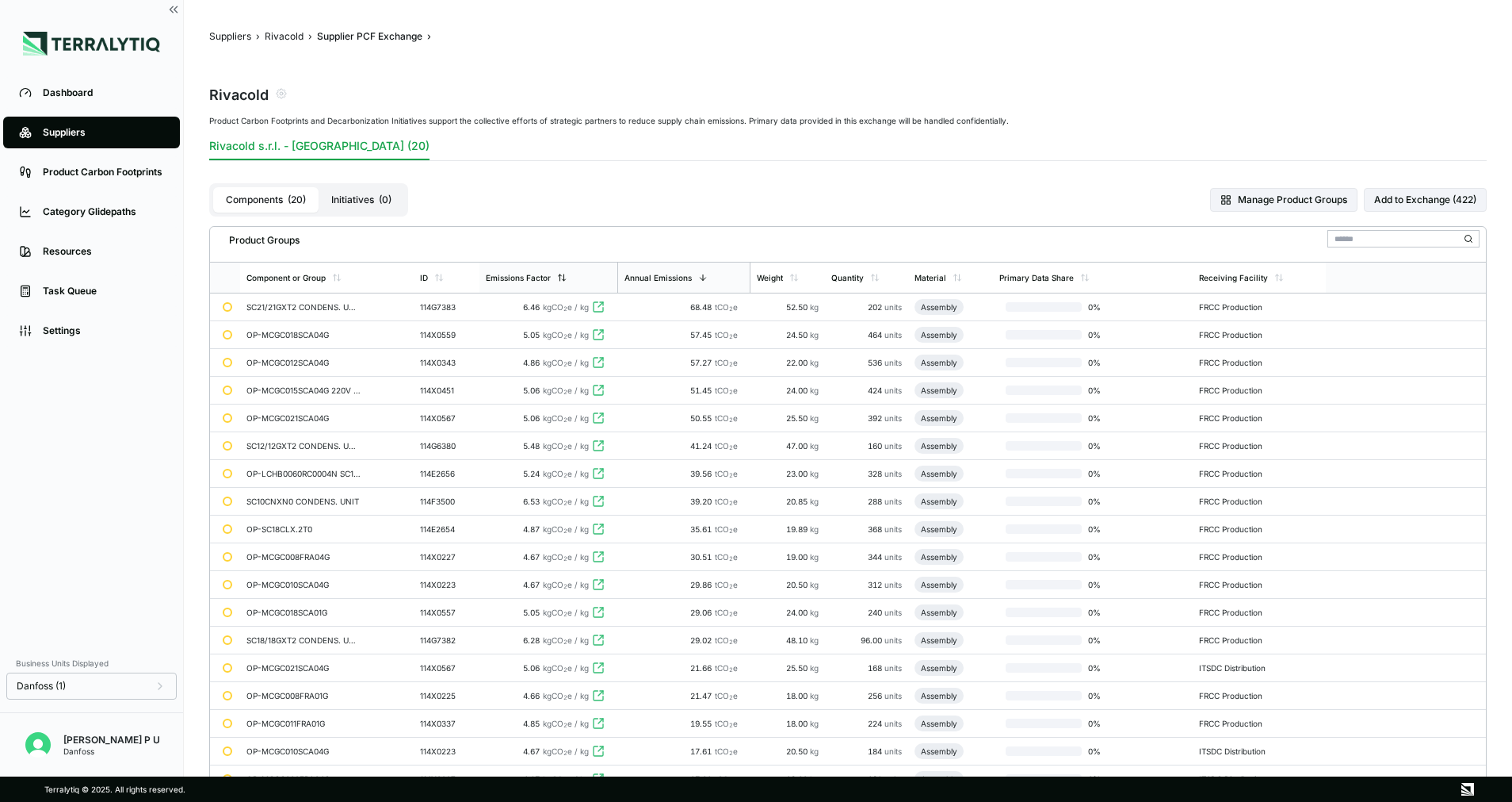
click at [562, 273] on icon at bounding box center [562, 277] width 10 height 10
click at [659, 268] on div "Annual Emissions" at bounding box center [683, 277] width 131 height 30
click at [649, 307] on div "68.48 tCO 2 e" at bounding box center [683, 306] width 121 height 10
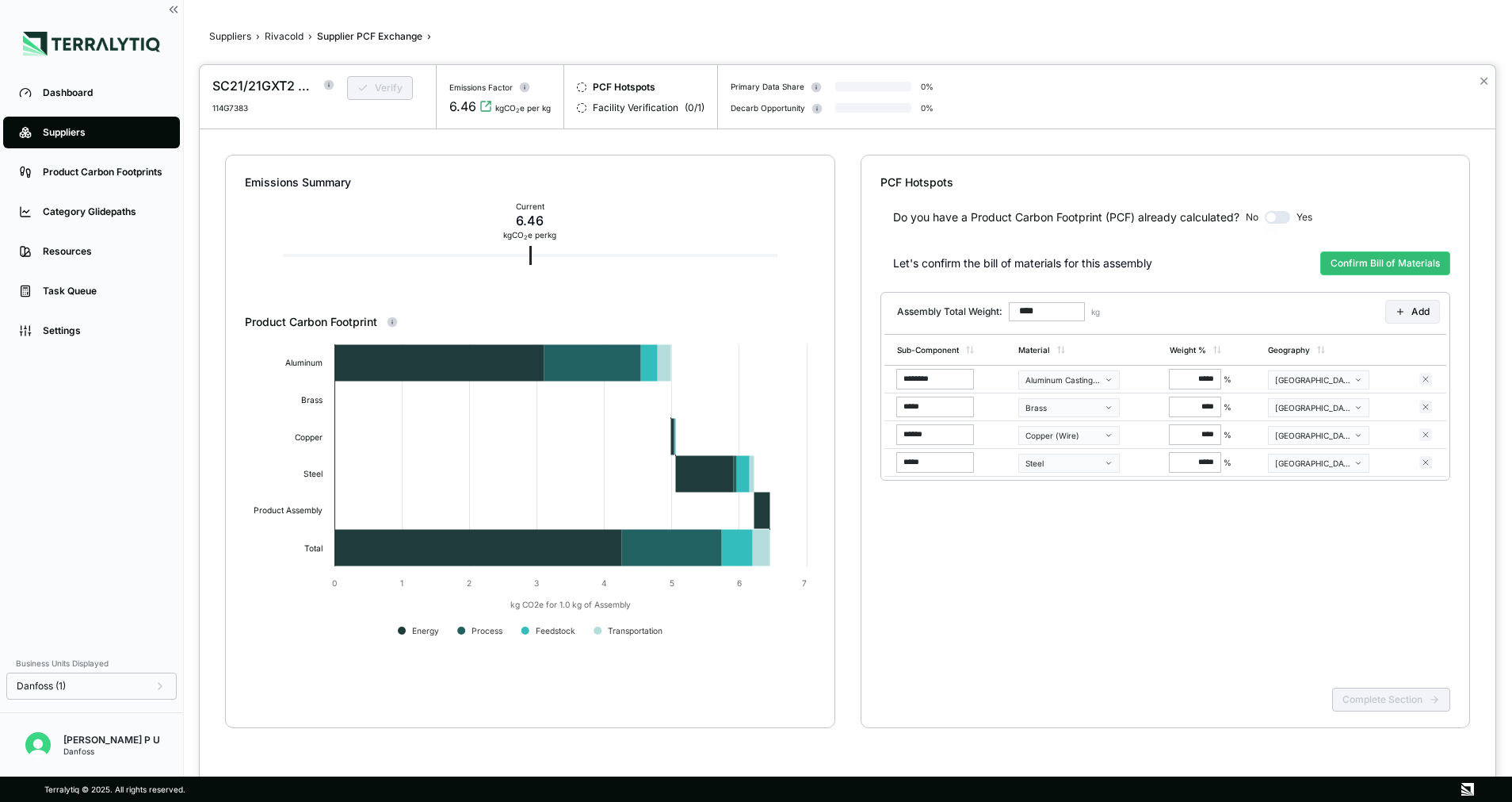
click at [1322, 641] on div "Do you have a Product Carbon Footprint (PCF) already calculated? No Yes Let's c…" at bounding box center [1166, 436] width 570 height 491
click at [1223, 290] on div "Let's confirm the bill of materials for this assembly Confirm Bill of Materials…" at bounding box center [1166, 372] width 570 height 256
